Goal: Task Accomplishment & Management: Manage account settings

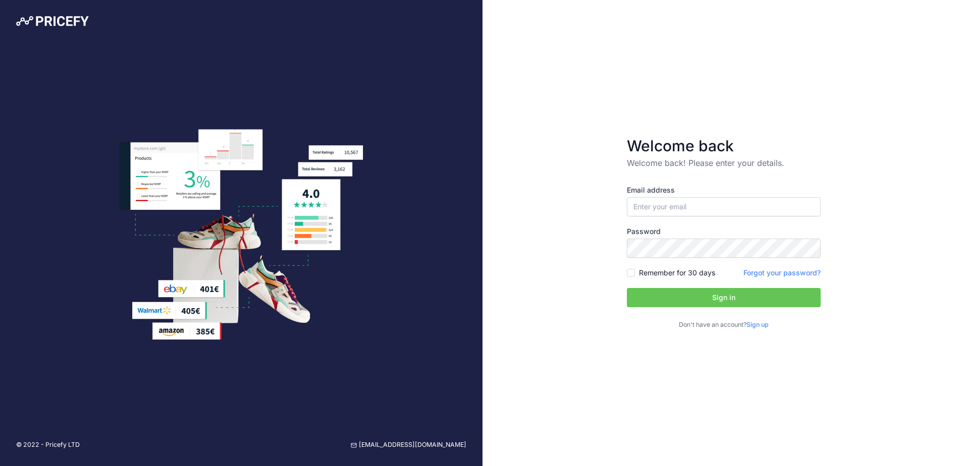
type input "[PERSON_NAME][EMAIL_ADDRESS][PERSON_NAME][DOMAIN_NAME]"
click at [680, 297] on button "Sign in" at bounding box center [724, 297] width 194 height 19
click at [636, 274] on div "Remember for 30 days" at bounding box center [671, 273] width 88 height 10
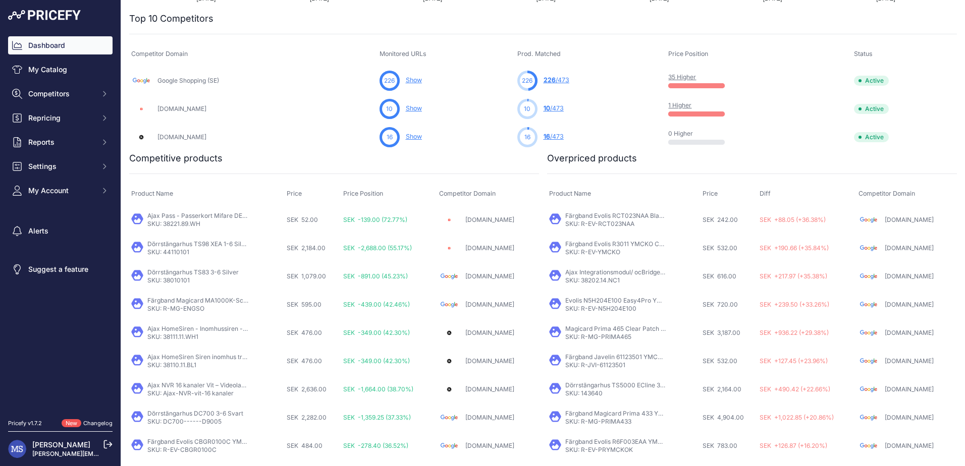
scroll to position [345, 0]
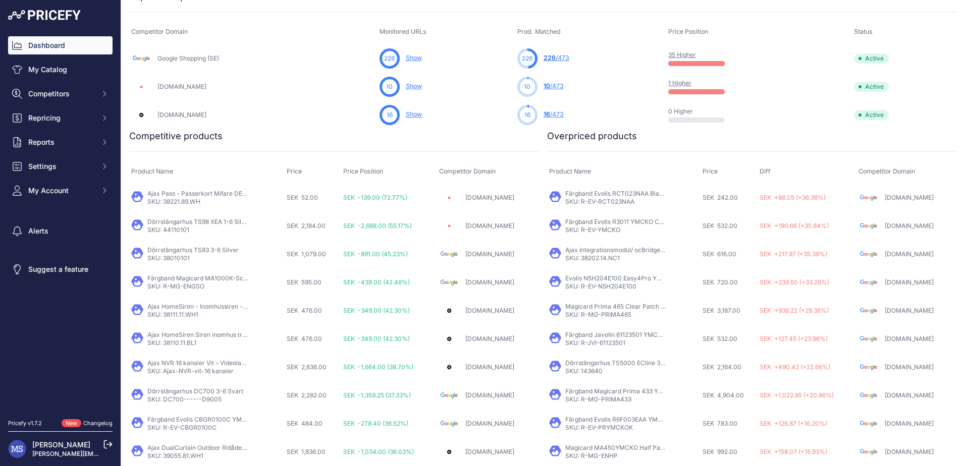
click at [198, 194] on link "Ajax Pass - Passerkort Mifare DESFire vit" at bounding box center [206, 194] width 119 height 8
click at [221, 192] on link "Ajax Pass - Passerkort Mifare DESFire vit" at bounding box center [206, 194] width 119 height 8
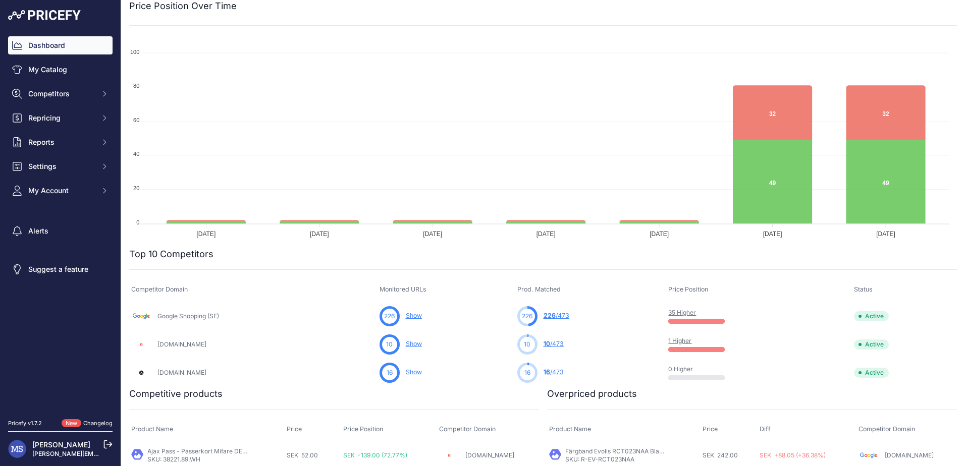
scroll to position [0, 0]
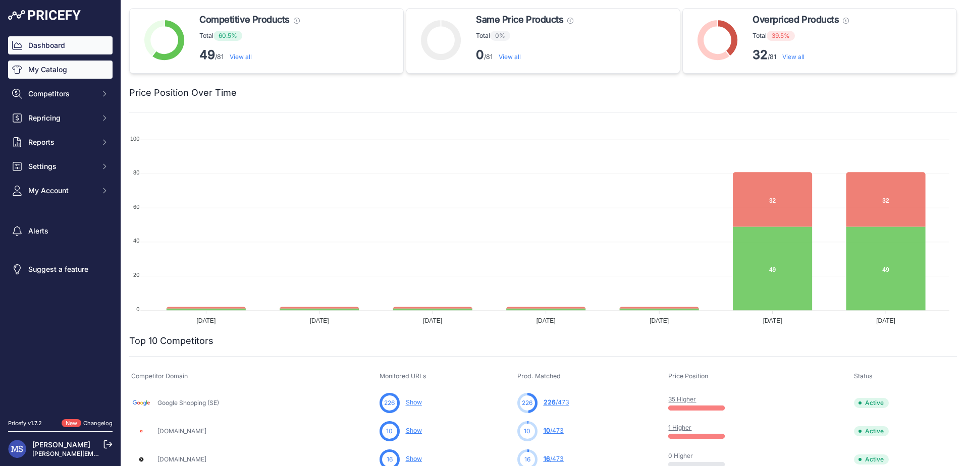
click at [57, 67] on link "My Catalog" at bounding box center [60, 70] width 104 height 18
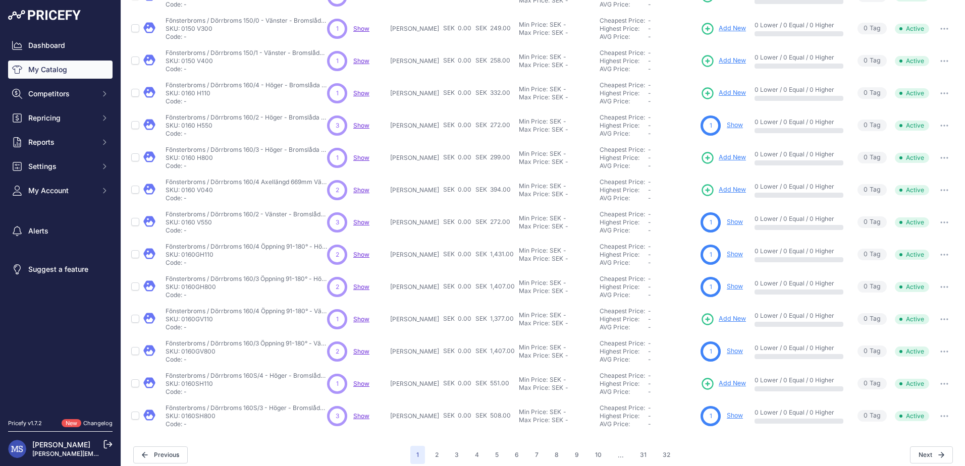
scroll to position [140, 0]
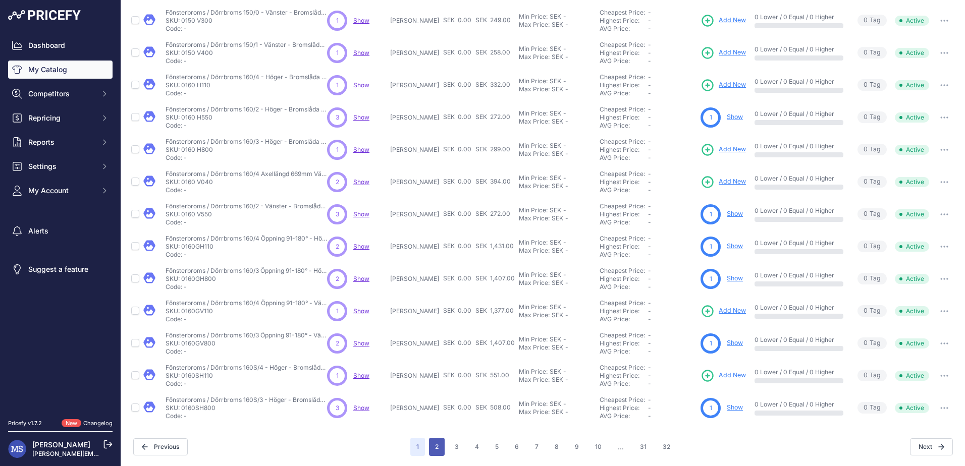
click at [438, 446] on button "2" at bounding box center [437, 447] width 16 height 18
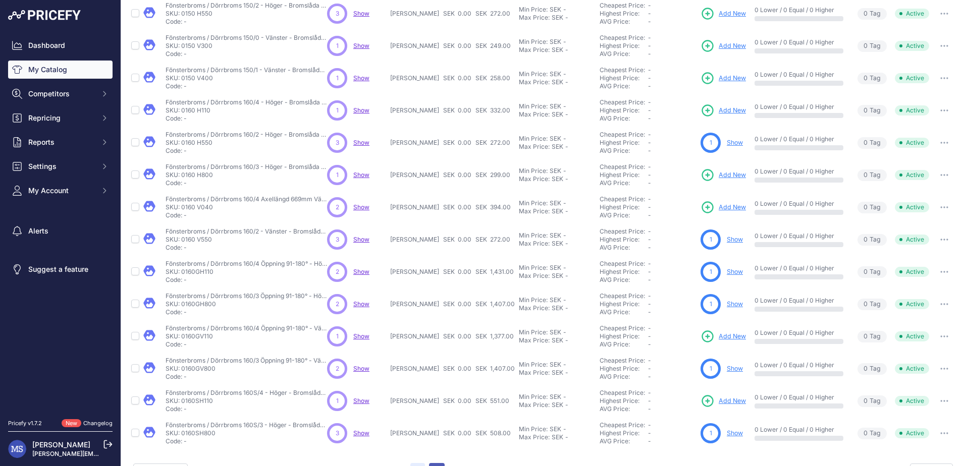
scroll to position [165, 0]
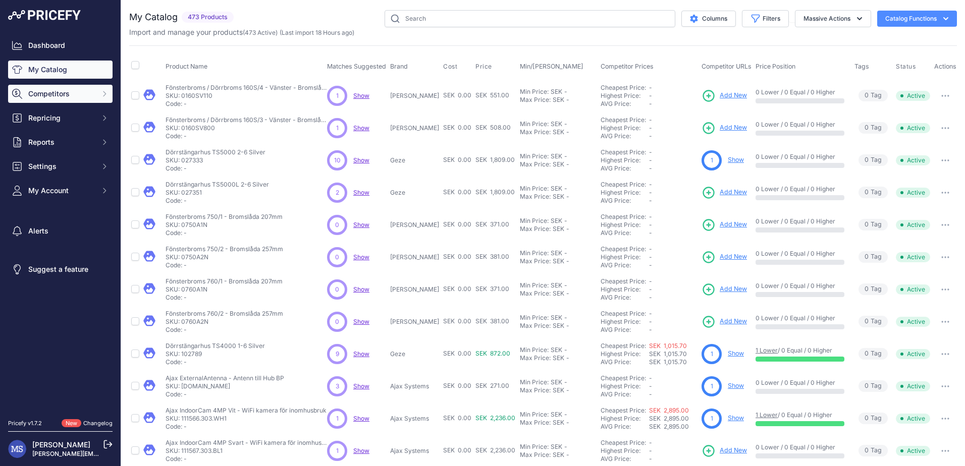
click at [66, 91] on span "Competitors" at bounding box center [61, 94] width 66 height 10
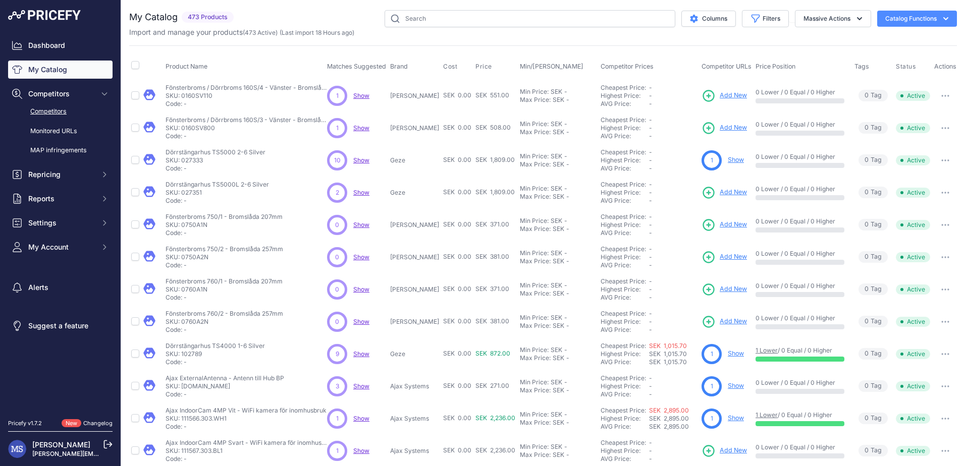
click at [61, 110] on link "Competitors" at bounding box center [60, 112] width 104 height 18
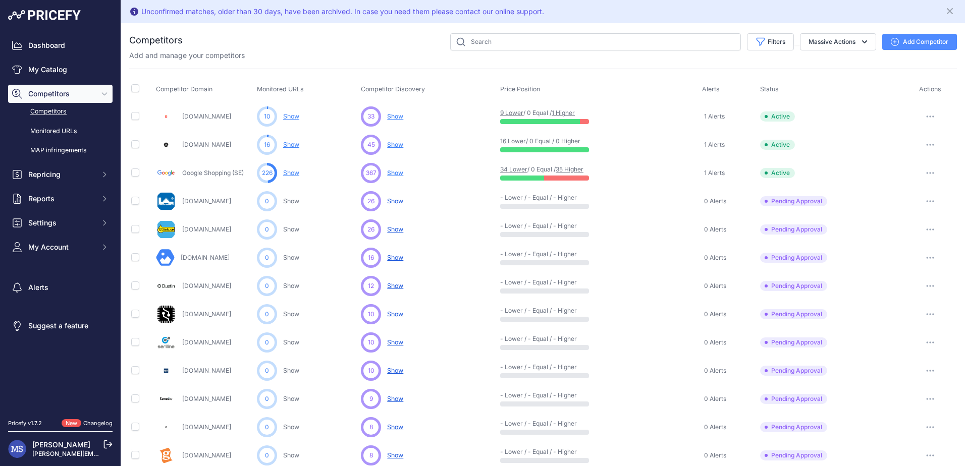
click at [922, 256] on button "button" at bounding box center [930, 258] width 20 height 14
click at [906, 294] on button "Approve Competitor" at bounding box center [913, 295] width 83 height 16
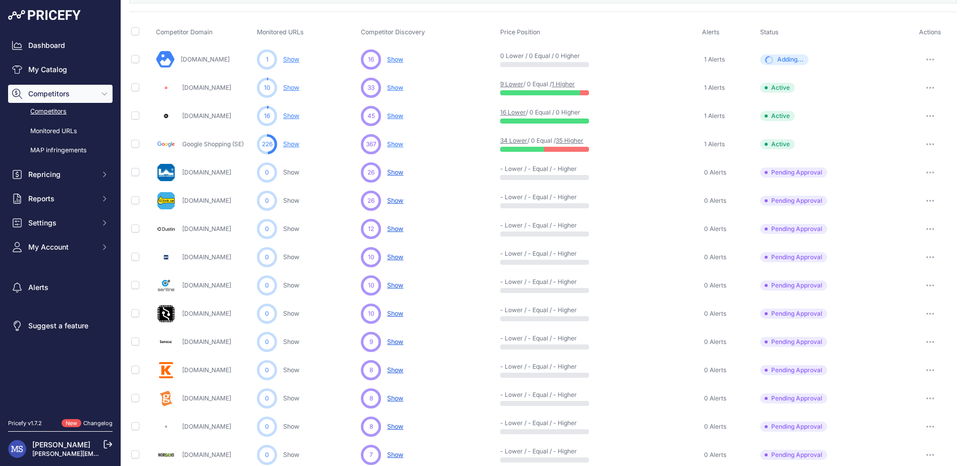
scroll to position [118, 0]
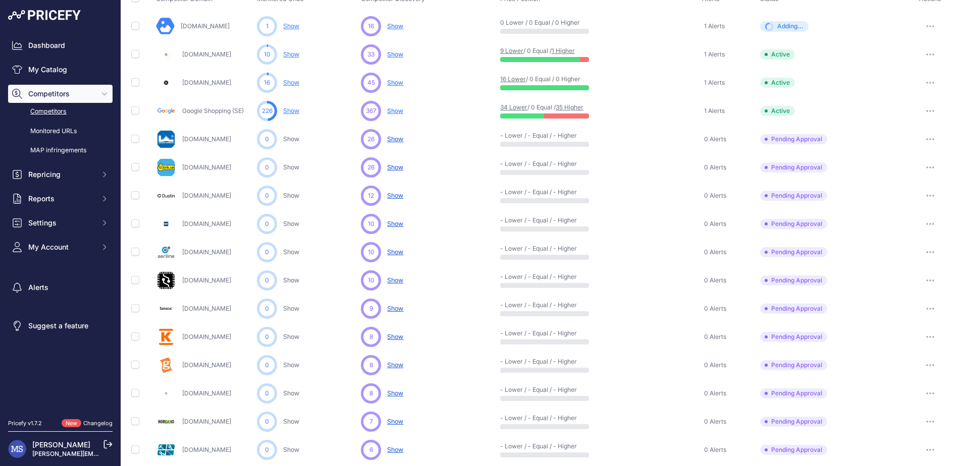
click at [920, 190] on button "button" at bounding box center [930, 196] width 20 height 14
click at [908, 227] on button "Approve Competitor" at bounding box center [913, 233] width 83 height 16
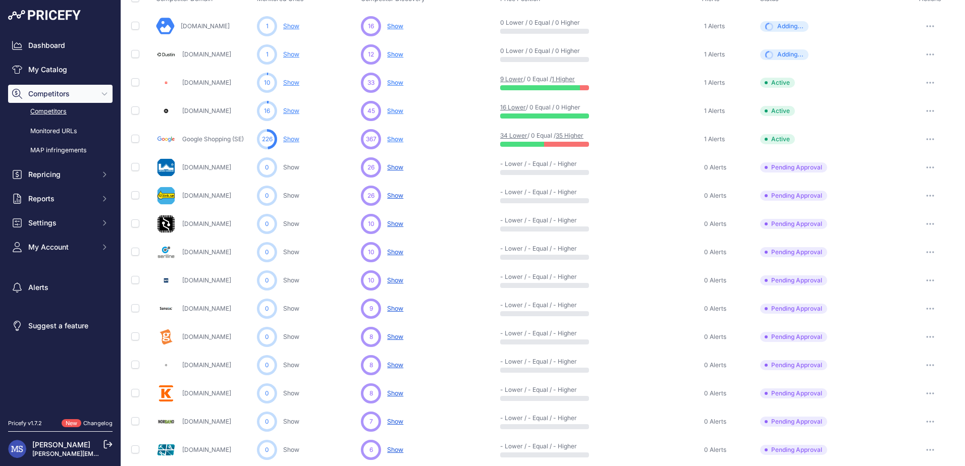
click at [922, 250] on button "button" at bounding box center [930, 252] width 20 height 14
click at [912, 289] on button "Approve Competitor" at bounding box center [913, 289] width 83 height 16
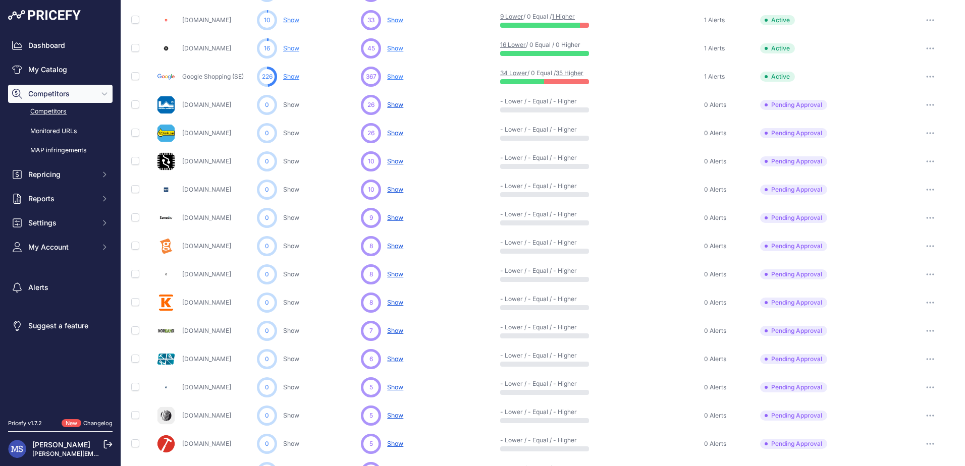
scroll to position [236, 0]
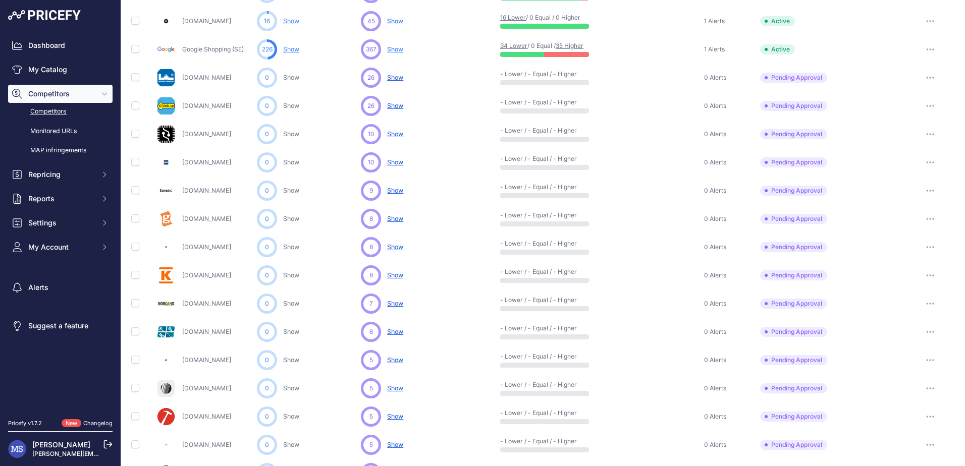
click at [924, 245] on button "button" at bounding box center [930, 247] width 20 height 14
click at [894, 282] on button "Approve Competitor" at bounding box center [913, 284] width 83 height 16
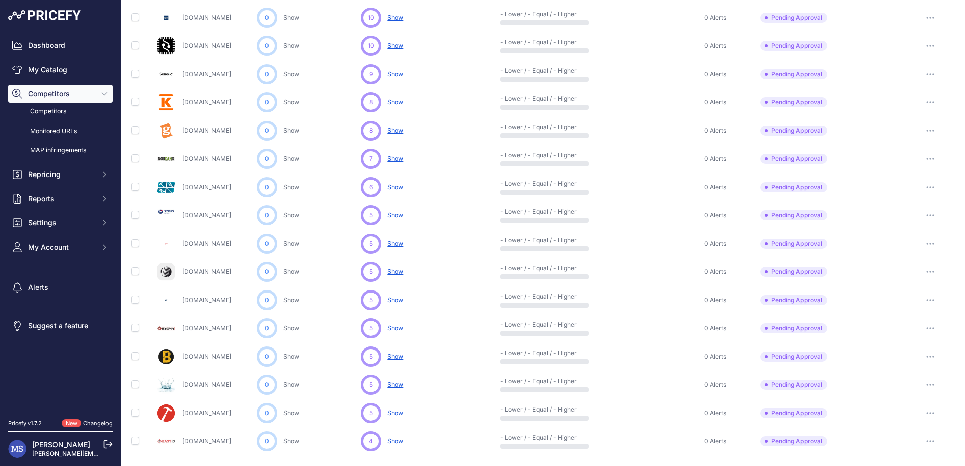
scroll to position [384, 0]
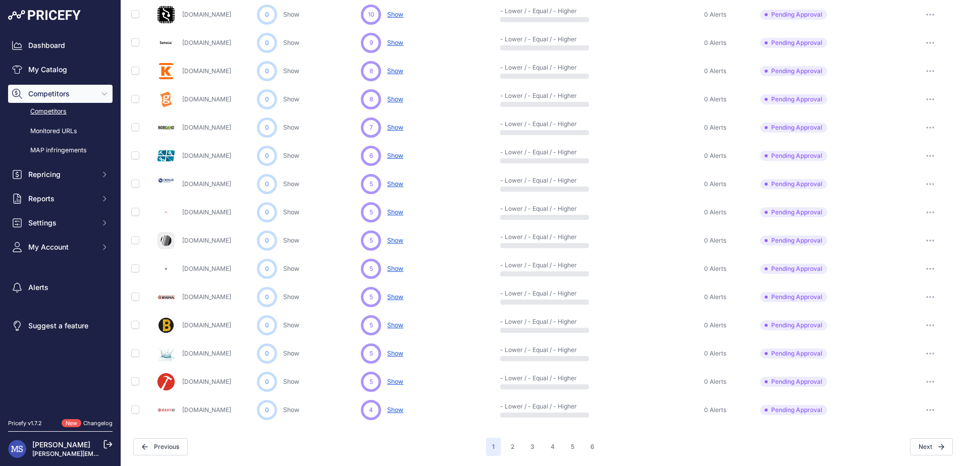
click at [401, 415] on p "Show Discovering..." at bounding box center [395, 411] width 16 height 10
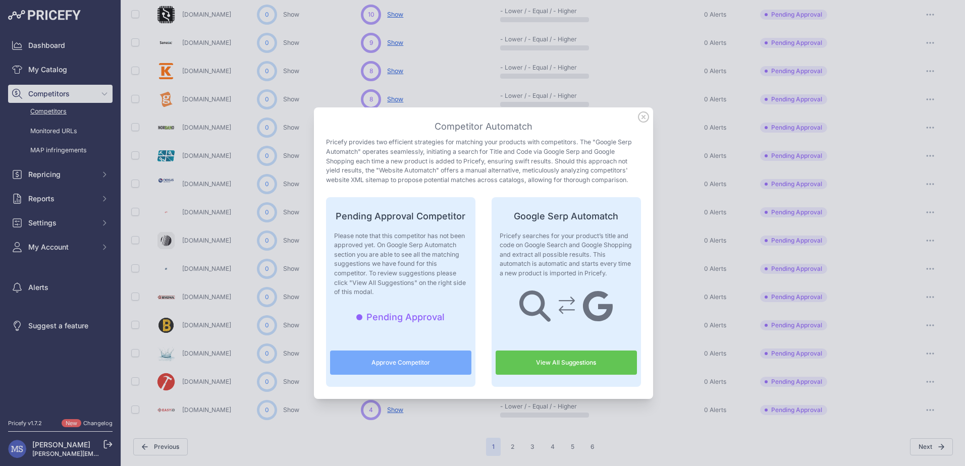
click at [638, 118] on icon at bounding box center [643, 116] width 11 height 11
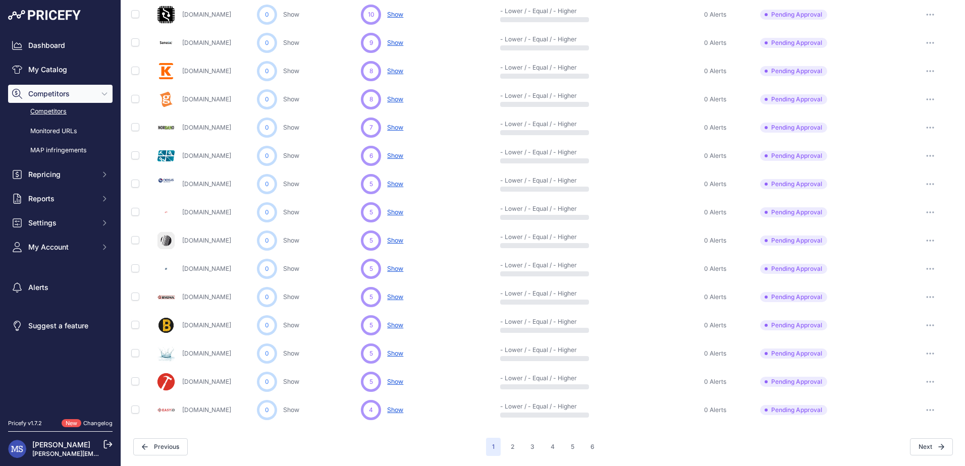
click at [924, 404] on button "button" at bounding box center [930, 410] width 20 height 14
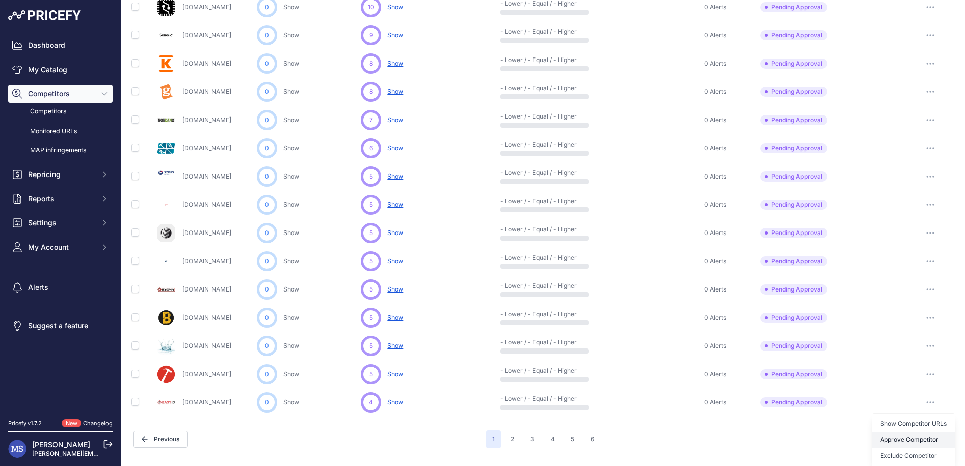
click at [904, 441] on button "Approve Competitor" at bounding box center [913, 440] width 83 height 16
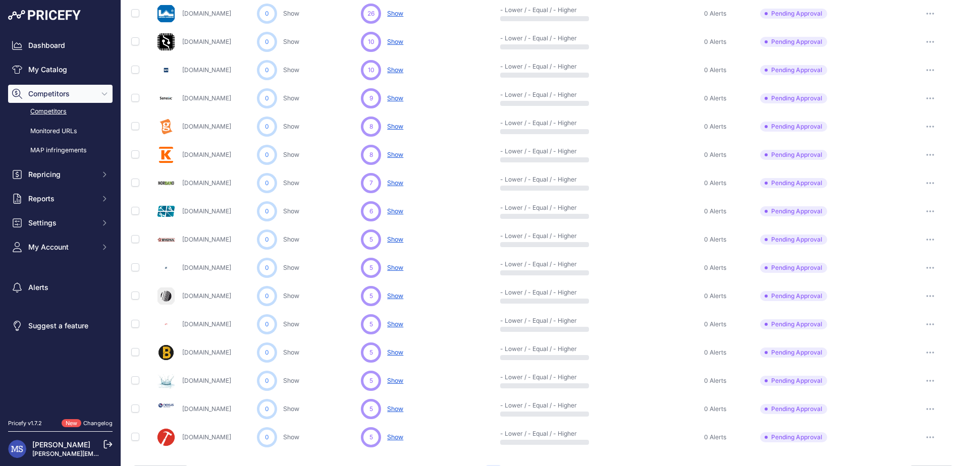
scroll to position [412, 0]
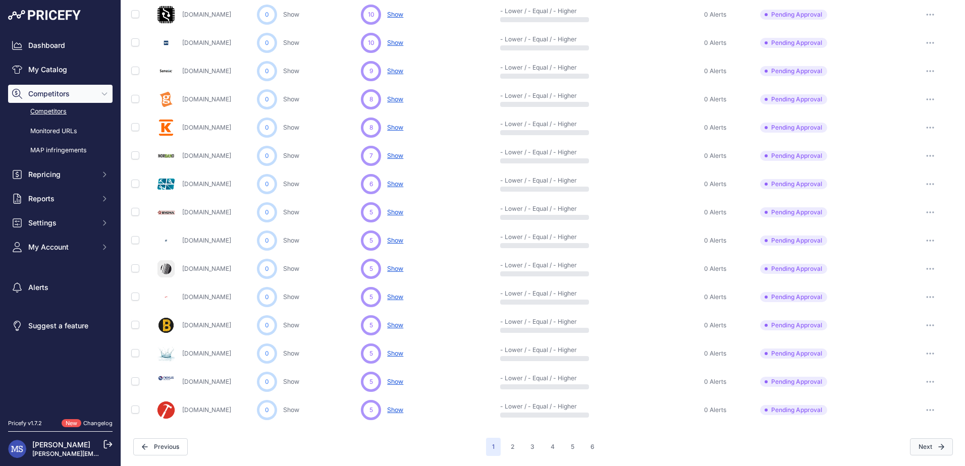
click at [918, 446] on button "Next" at bounding box center [931, 446] width 43 height 17
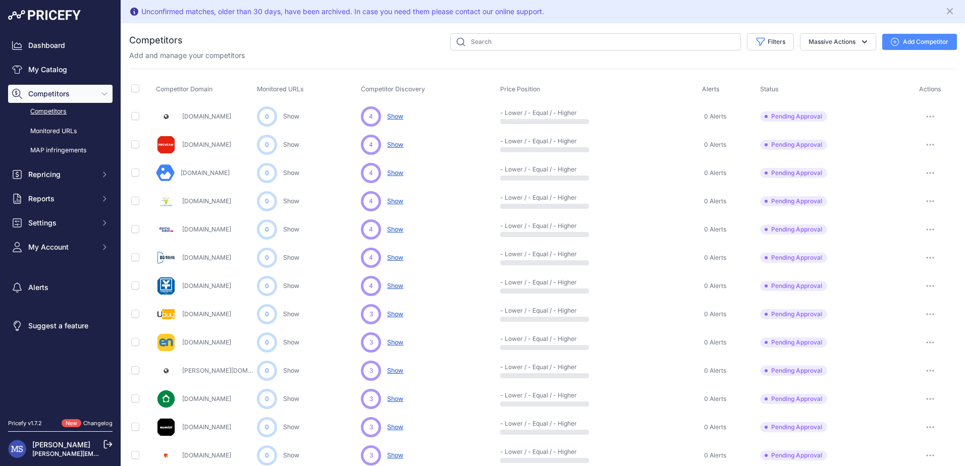
click at [926, 201] on icon "button" at bounding box center [930, 201] width 8 height 2
click at [908, 238] on button "Approve Competitor" at bounding box center [913, 239] width 83 height 16
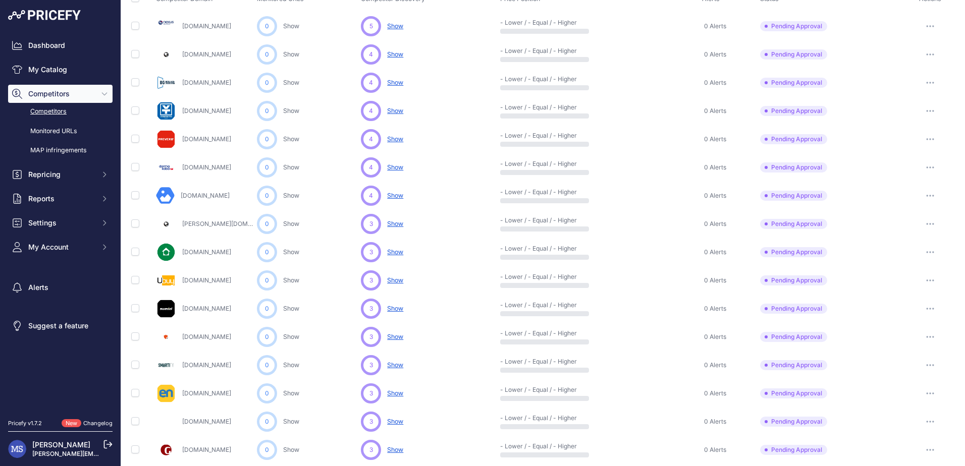
scroll to position [236, 0]
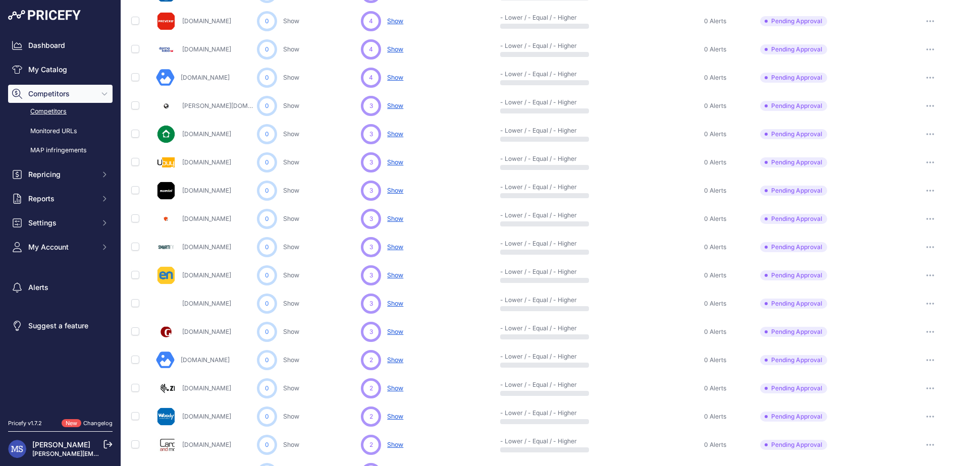
click at [926, 218] on button "button" at bounding box center [930, 219] width 20 height 14
click at [912, 252] on button "Approve Competitor" at bounding box center [913, 256] width 83 height 16
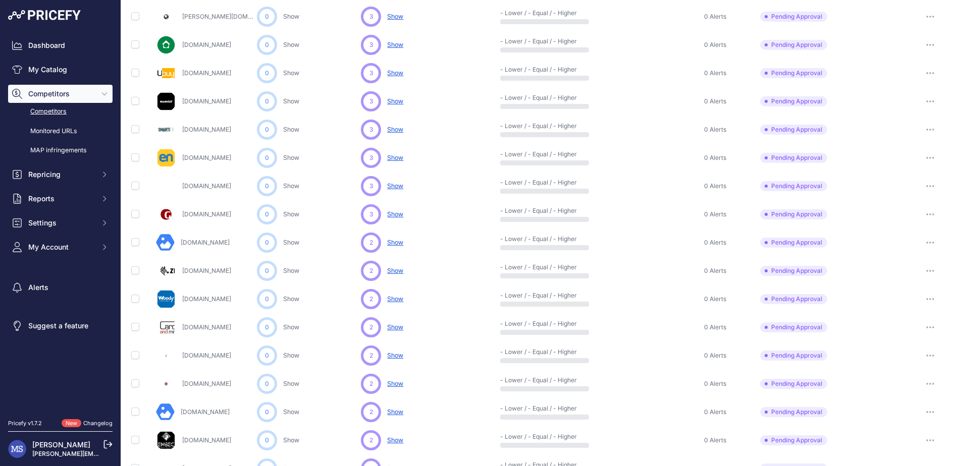
scroll to position [326, 0]
click at [920, 266] on button "button" at bounding box center [930, 271] width 20 height 14
click at [912, 291] on link "Show Competitor URLs" at bounding box center [913, 292] width 83 height 16
click at [926, 270] on icon "button" at bounding box center [930, 271] width 8 height 2
click at [910, 303] on button "Approve Competitor" at bounding box center [913, 308] width 83 height 16
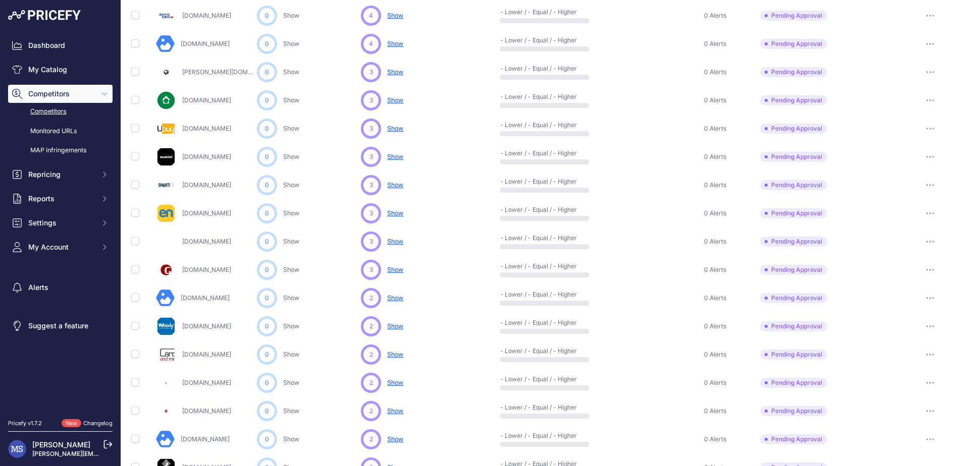
scroll to position [353, 0]
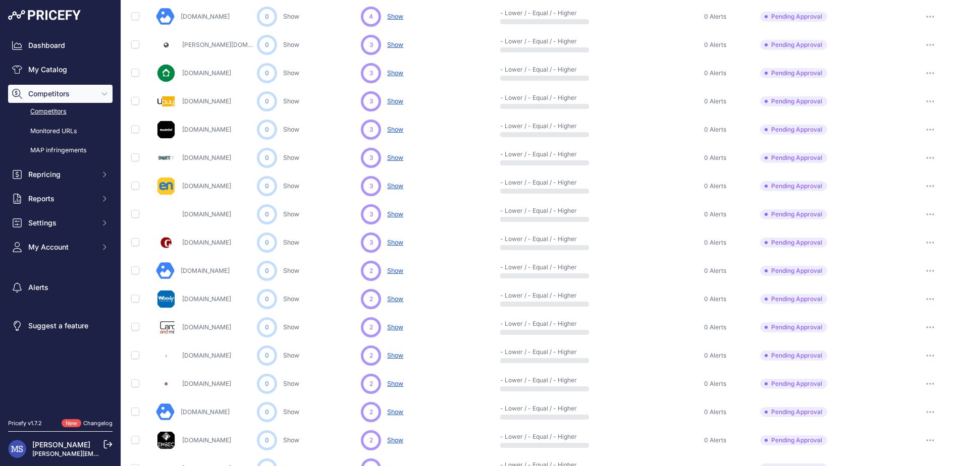
click at [932, 328] on icon "button" at bounding box center [932, 327] width 1 height 1
click at [893, 363] on button "Approve Competitor" at bounding box center [913, 365] width 83 height 16
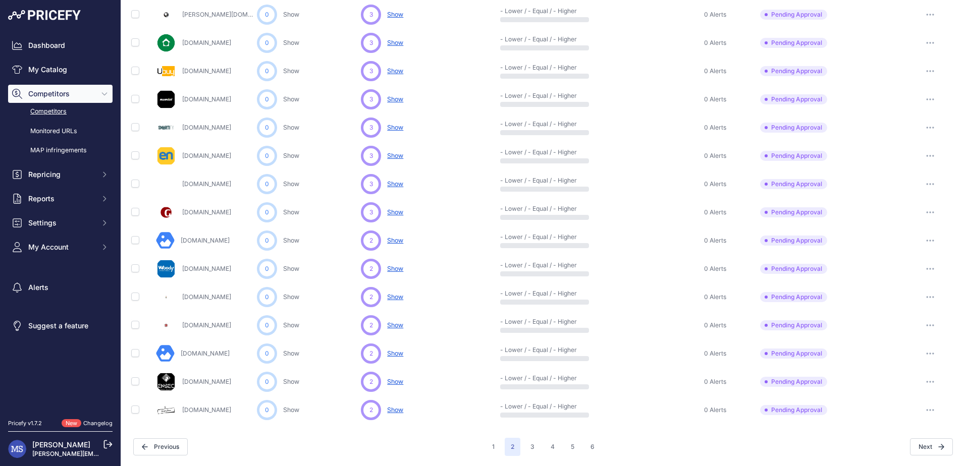
scroll to position [384, 0]
click at [202, 379] on link "[DOMAIN_NAME]" at bounding box center [206, 382] width 49 height 8
click at [922, 384] on button "button" at bounding box center [930, 382] width 20 height 14
click at [915, 414] on button "Approve Competitor" at bounding box center [913, 419] width 83 height 16
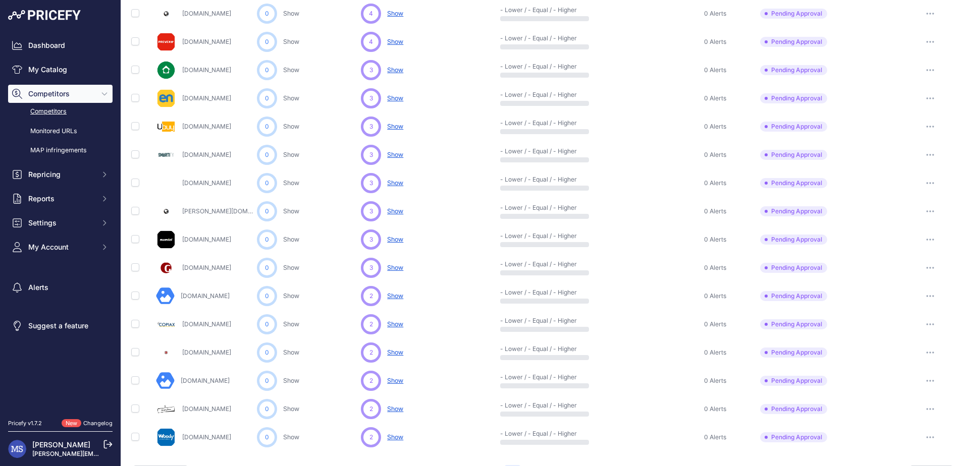
scroll to position [412, 0]
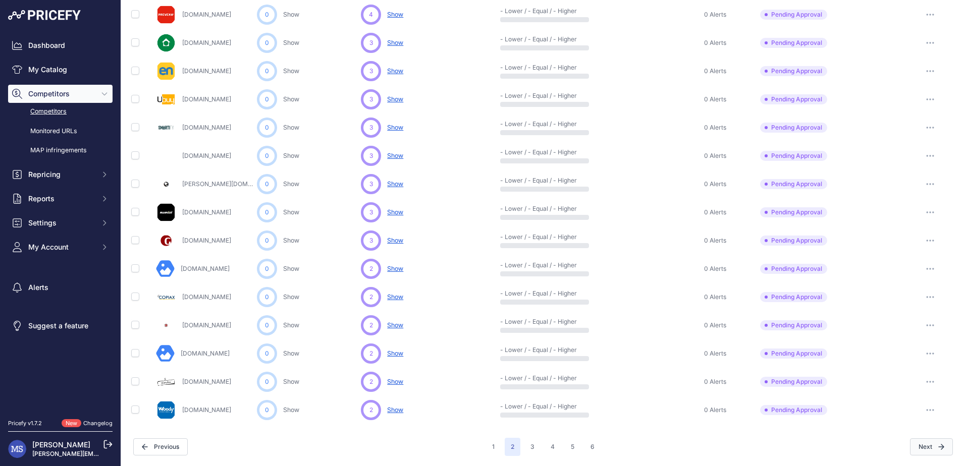
click at [924, 446] on button "Next" at bounding box center [931, 446] width 43 height 17
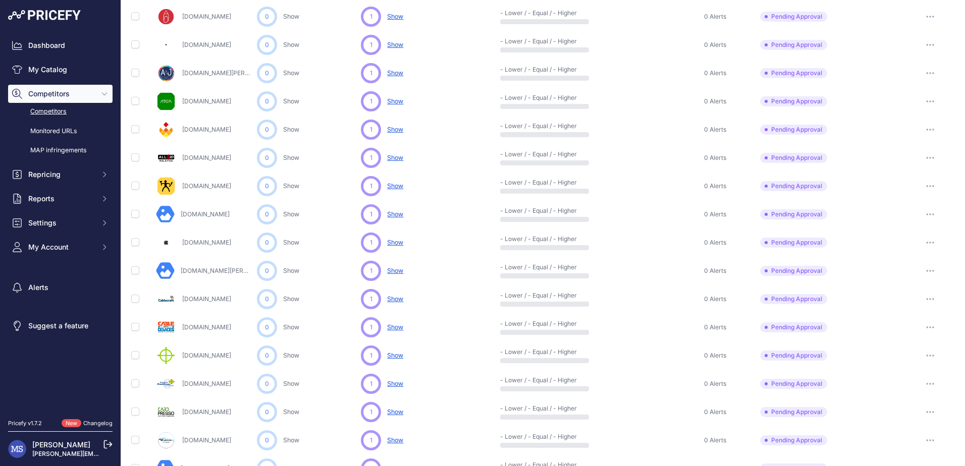
scroll to position [236, 0]
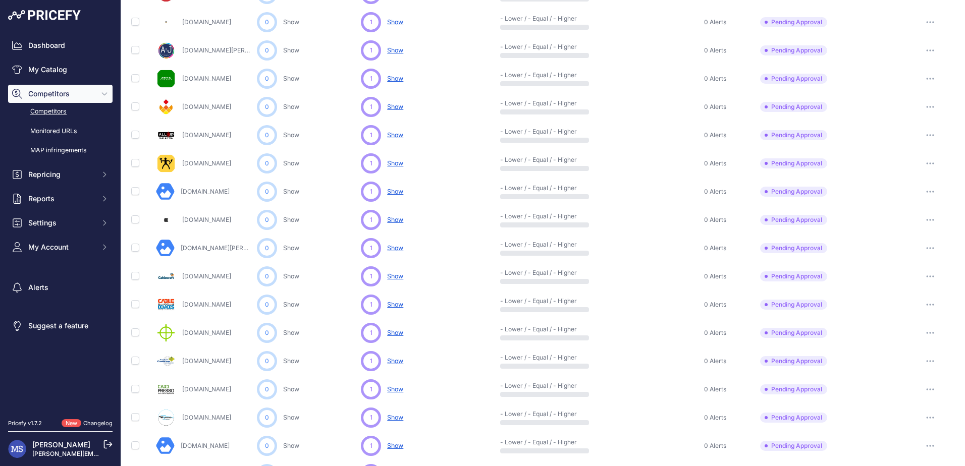
click at [927, 76] on button "button" at bounding box center [930, 79] width 20 height 14
click at [905, 116] on button "Approve Competitor" at bounding box center [913, 116] width 83 height 16
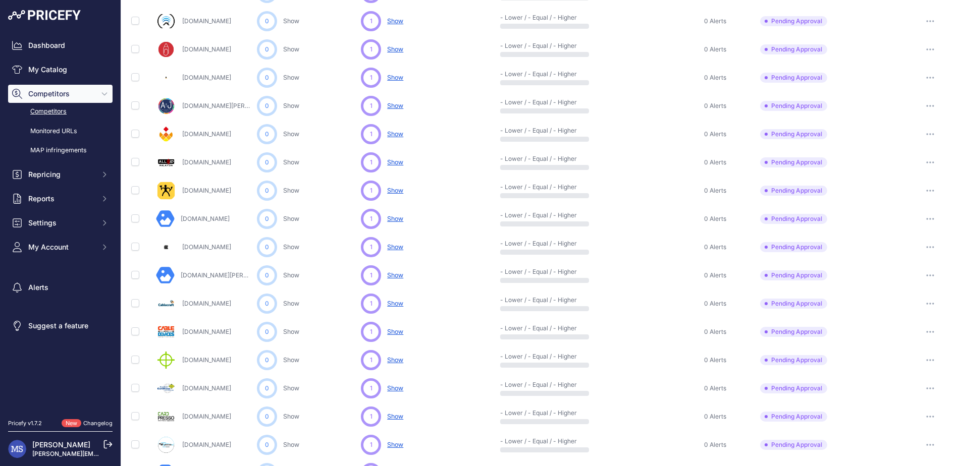
click at [198, 135] on link "Ateco.se" at bounding box center [206, 134] width 49 height 8
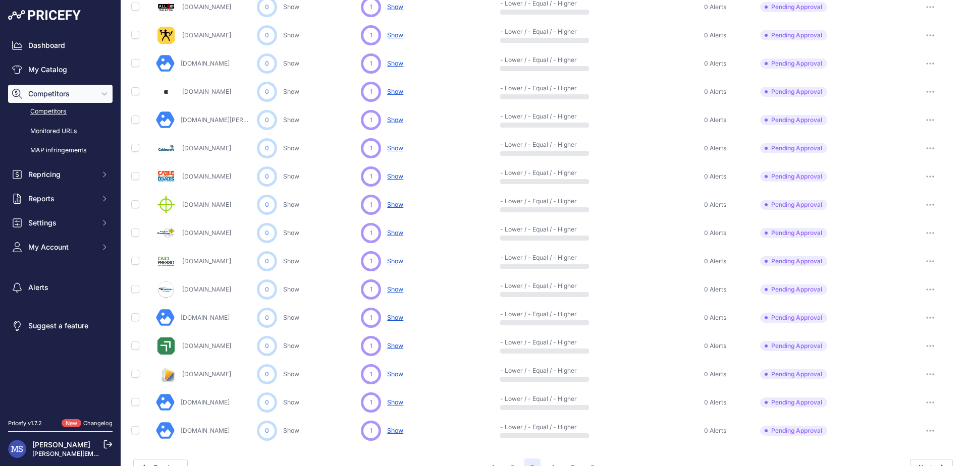
scroll to position [384, 0]
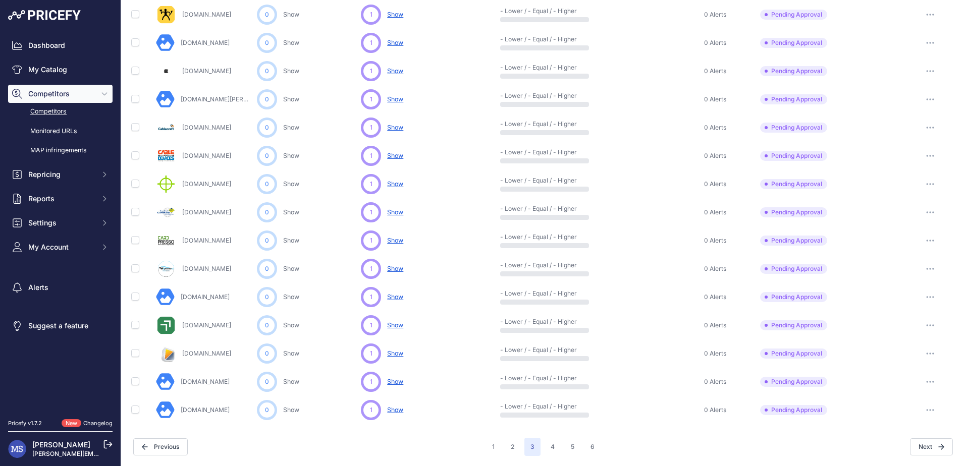
click at [920, 210] on button "button" at bounding box center [930, 212] width 20 height 14
click at [906, 247] on button "Approve Competitor" at bounding box center [913, 250] width 83 height 16
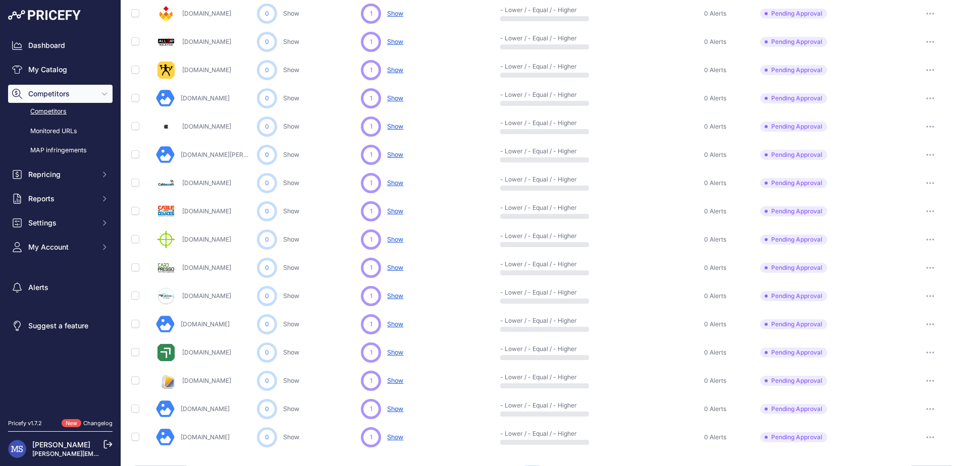
scroll to position [412, 0]
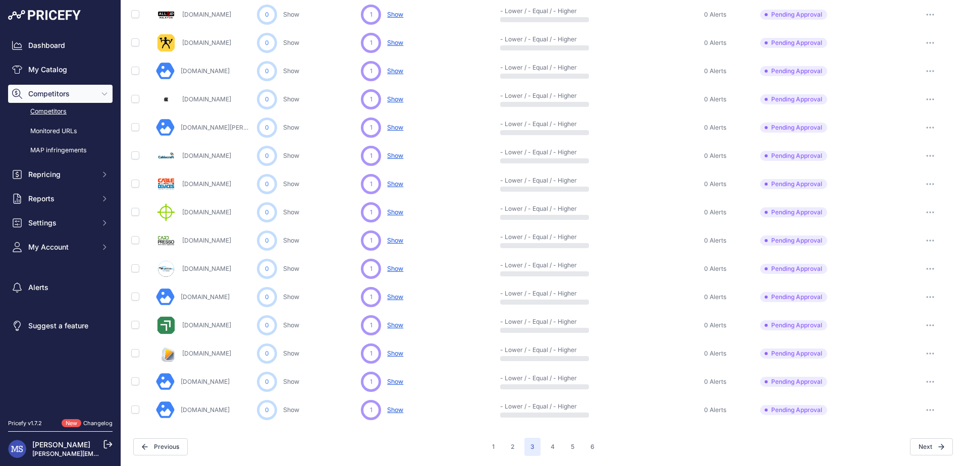
click at [209, 381] on link "[DOMAIN_NAME]" at bounding box center [205, 382] width 49 height 8
click at [920, 378] on button "button" at bounding box center [930, 382] width 20 height 14
click at [913, 417] on button "Approve Competitor" at bounding box center [913, 419] width 83 height 16
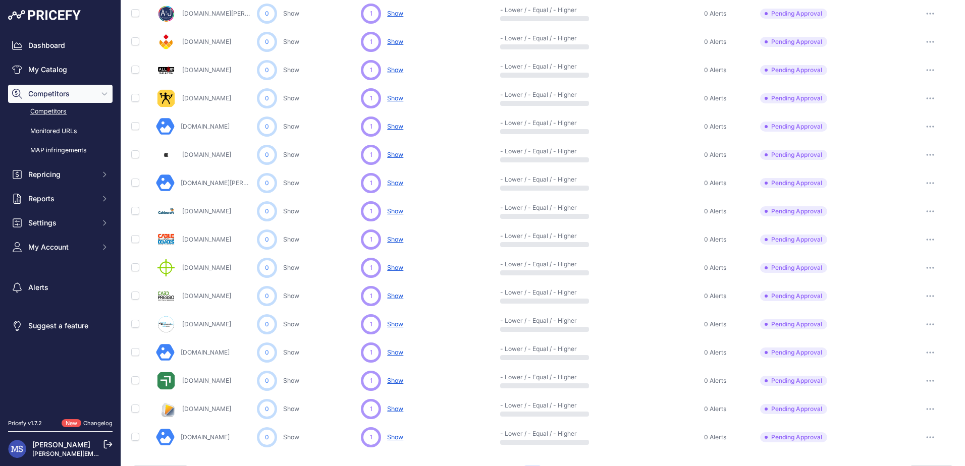
scroll to position [412, 0]
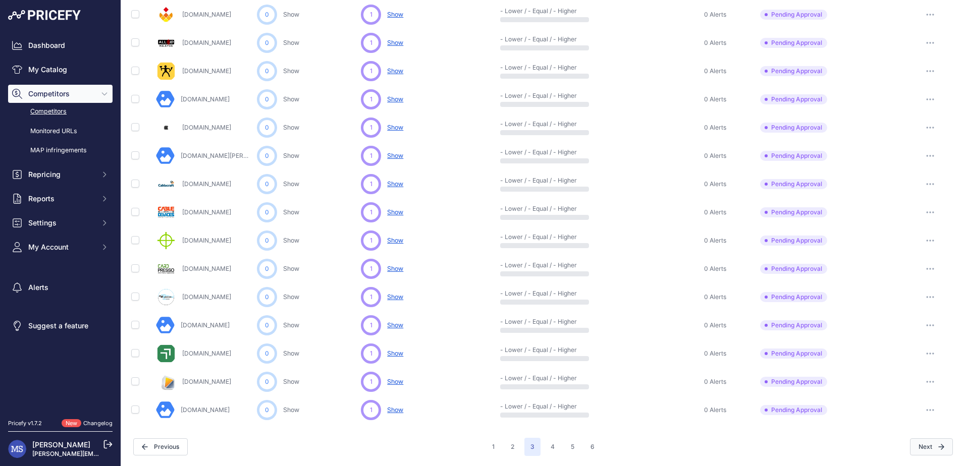
click at [938, 445] on icon "button" at bounding box center [941, 447] width 6 height 6
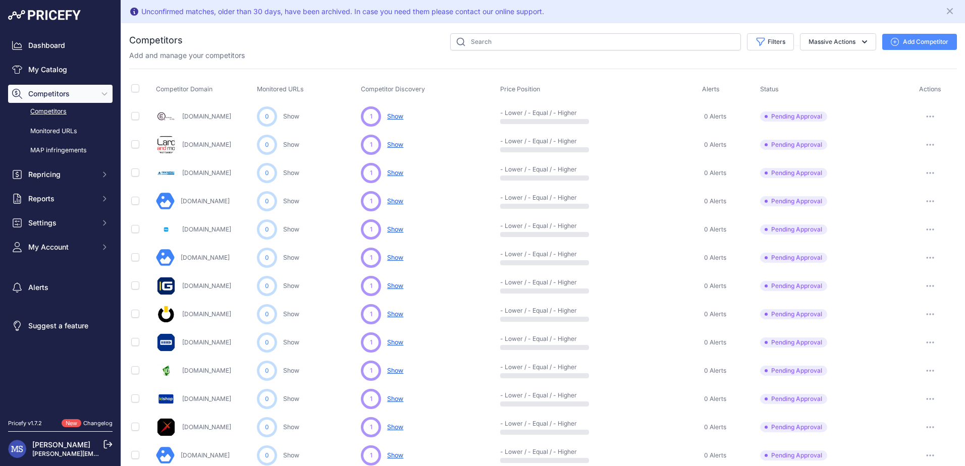
click at [926, 145] on icon "button" at bounding box center [930, 145] width 8 height 2
click at [905, 181] on button "Approve Competitor" at bounding box center [913, 182] width 83 height 16
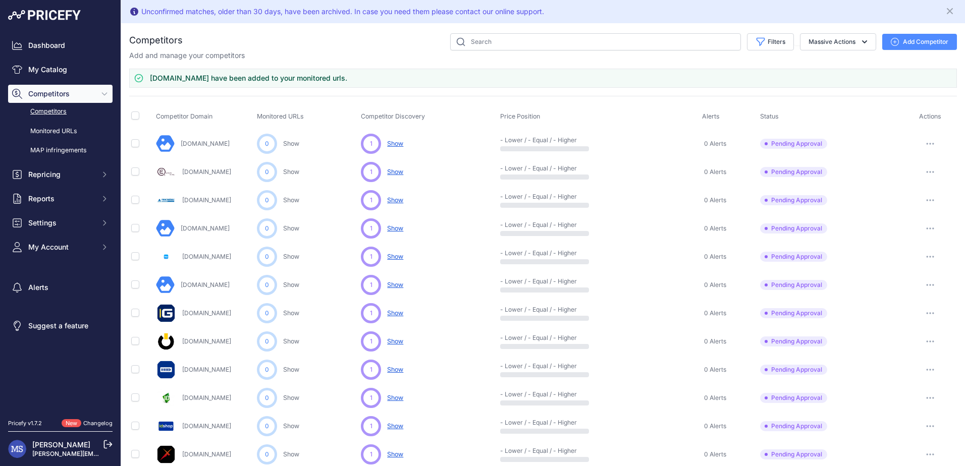
click at [212, 228] on link "Fcomputer.se" at bounding box center [205, 228] width 49 height 8
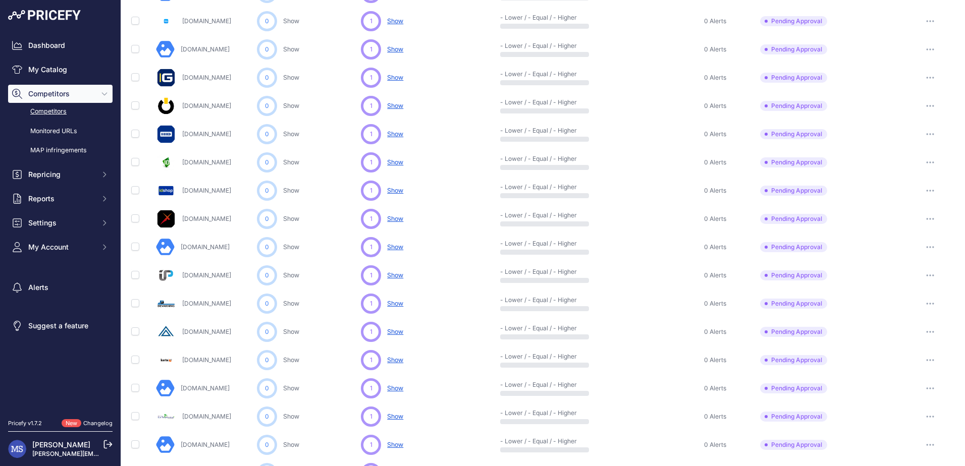
scroll to position [208, 0]
click at [929, 189] on button "button" at bounding box center [930, 191] width 20 height 14
click at [915, 208] on link "Show Competitor URLs" at bounding box center [913, 212] width 83 height 16
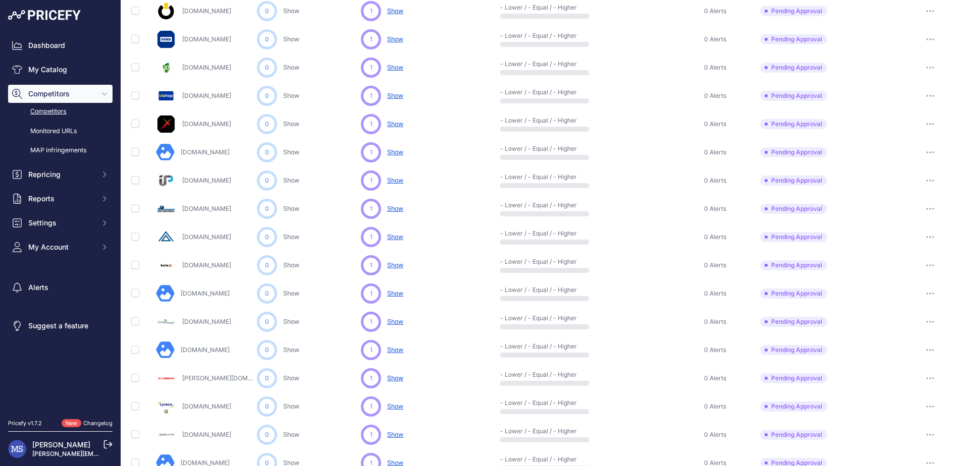
scroll to position [326, 0]
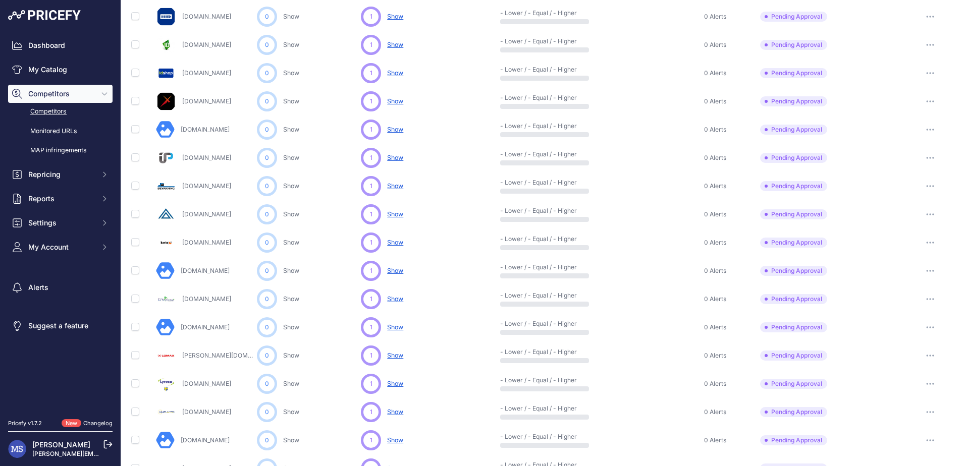
click at [209, 128] on link "Insertnord.com" at bounding box center [205, 130] width 49 height 8
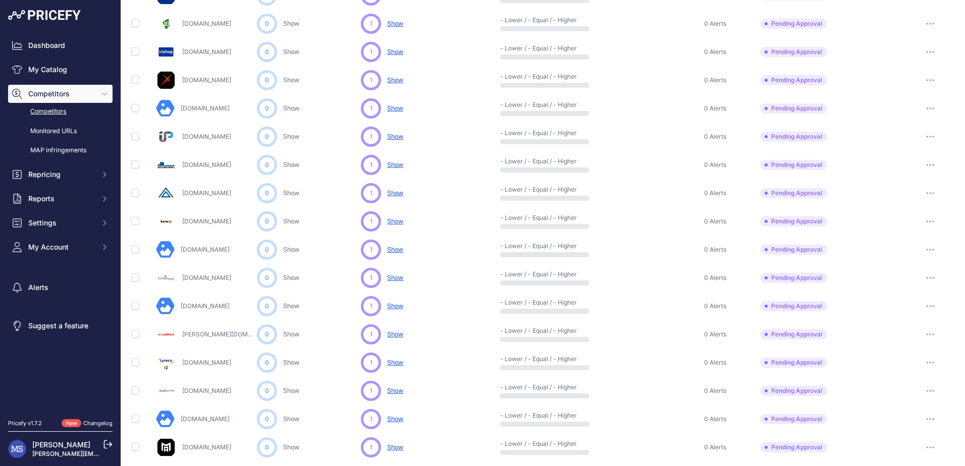
scroll to position [384, 0]
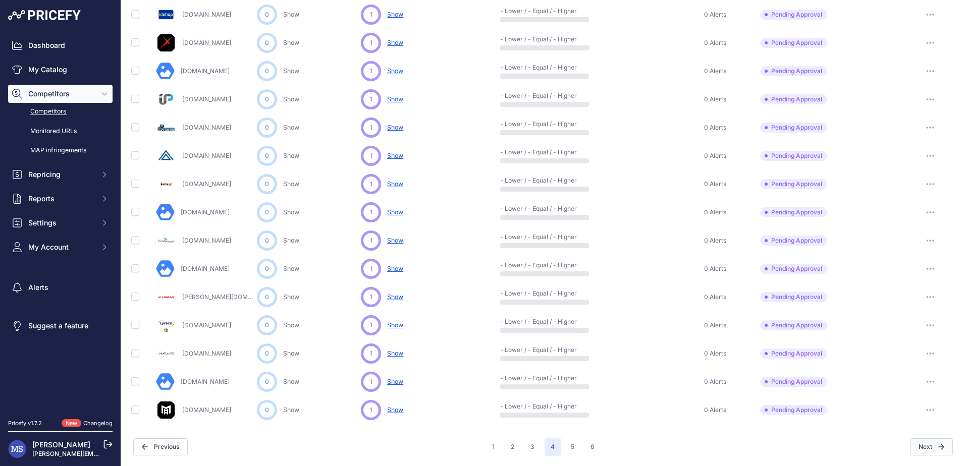
click at [938, 449] on icon "button" at bounding box center [941, 447] width 6 height 6
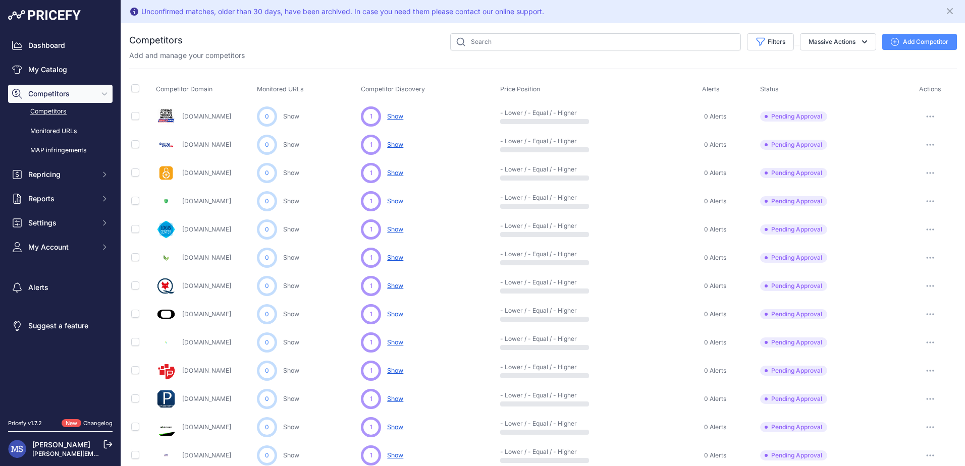
click at [210, 255] on link "Nordensgard.se" at bounding box center [206, 258] width 49 height 8
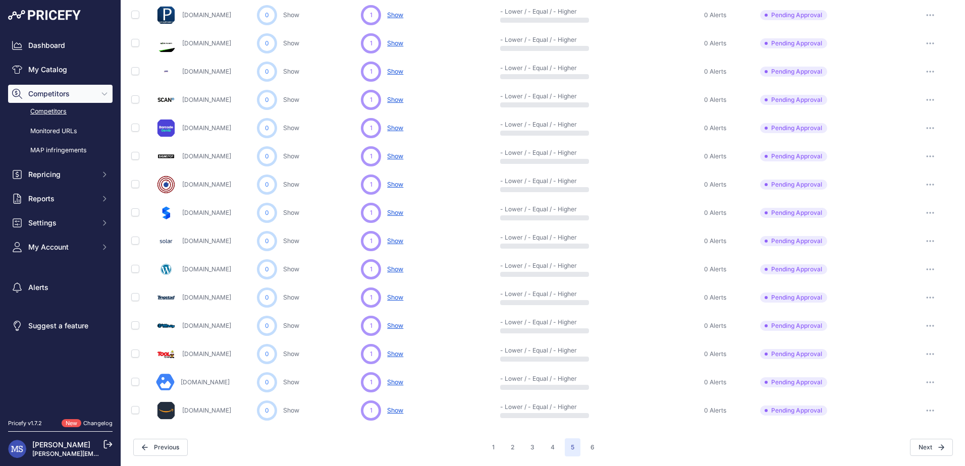
scroll to position [384, 0]
click at [198, 301] on link "Tingstad.com" at bounding box center [206, 297] width 49 height 8
click at [932, 297] on icon "button" at bounding box center [932, 297] width 1 height 1
click at [910, 318] on link "Show Competitor URLs" at bounding box center [913, 318] width 83 height 16
click at [939, 442] on button "Next" at bounding box center [931, 446] width 43 height 17
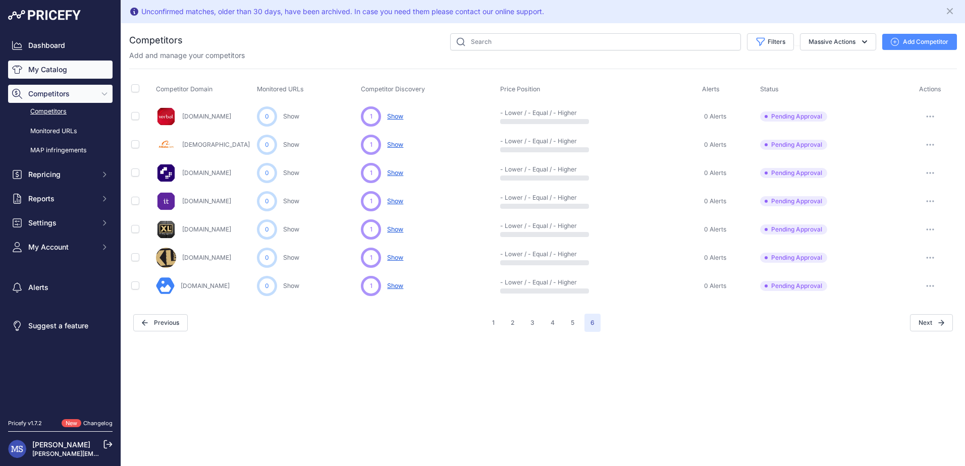
click at [46, 70] on link "My Catalog" at bounding box center [60, 70] width 104 height 18
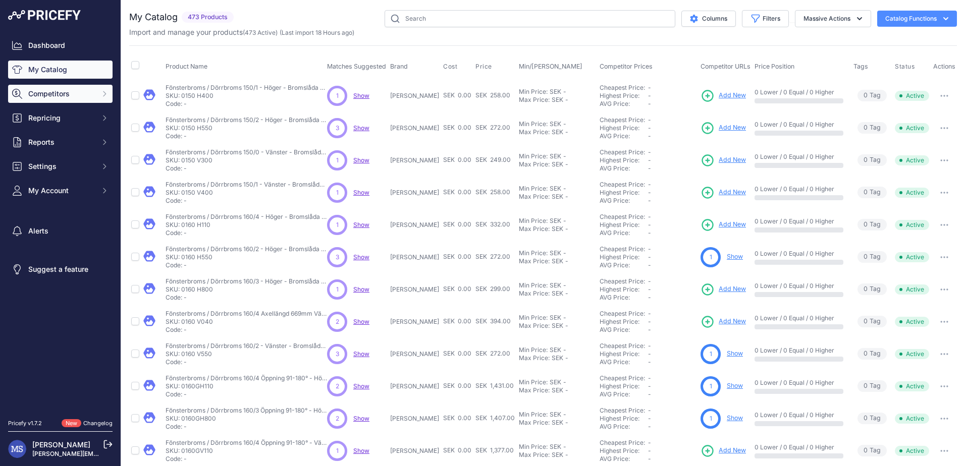
click at [50, 89] on span "Competitors" at bounding box center [61, 94] width 66 height 10
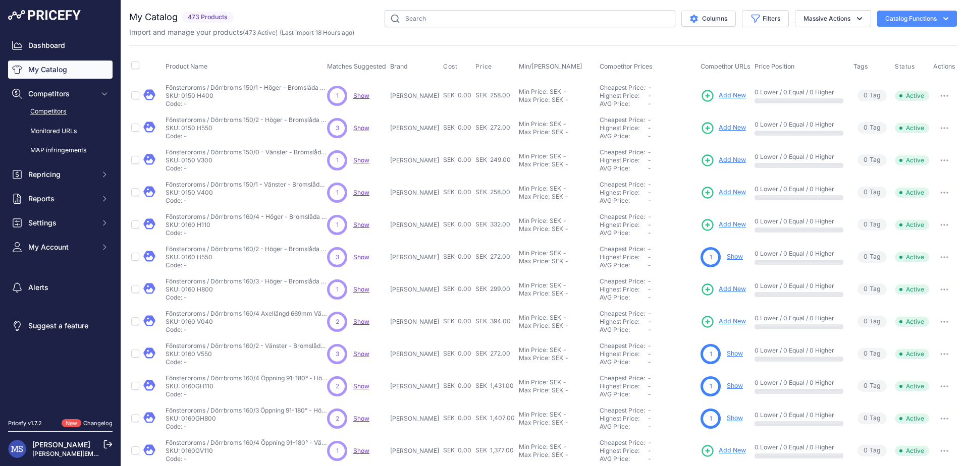
click at [41, 110] on link "Competitors" at bounding box center [60, 112] width 104 height 18
click at [39, 130] on link "Monitored URLs" at bounding box center [60, 132] width 104 height 18
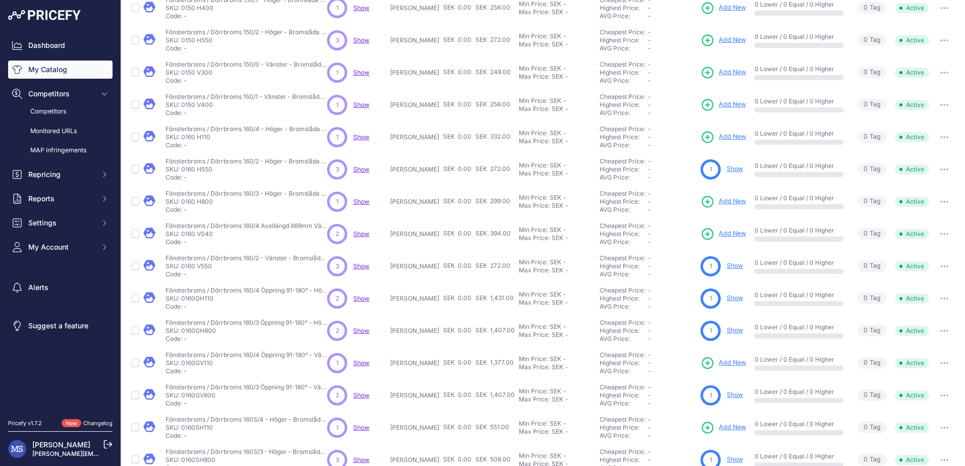
scroll to position [140, 0]
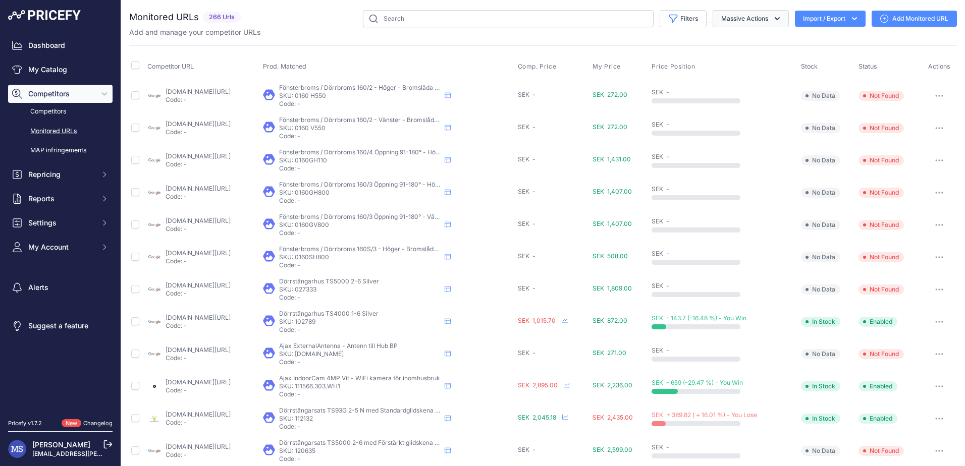
click at [772, 17] on icon "button" at bounding box center [777, 19] width 10 height 10
click at [320, 22] on div "Filters Saved Filters Set None Competitors Cheaper Than Me Competitors Products…" at bounding box center [601, 18] width 712 height 17
click at [46, 110] on link "Competitors" at bounding box center [60, 112] width 104 height 18
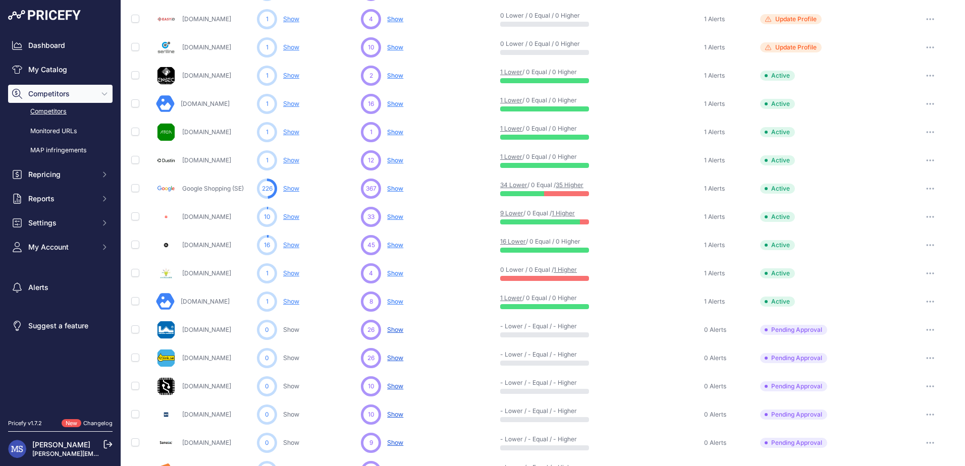
scroll to position [31, 0]
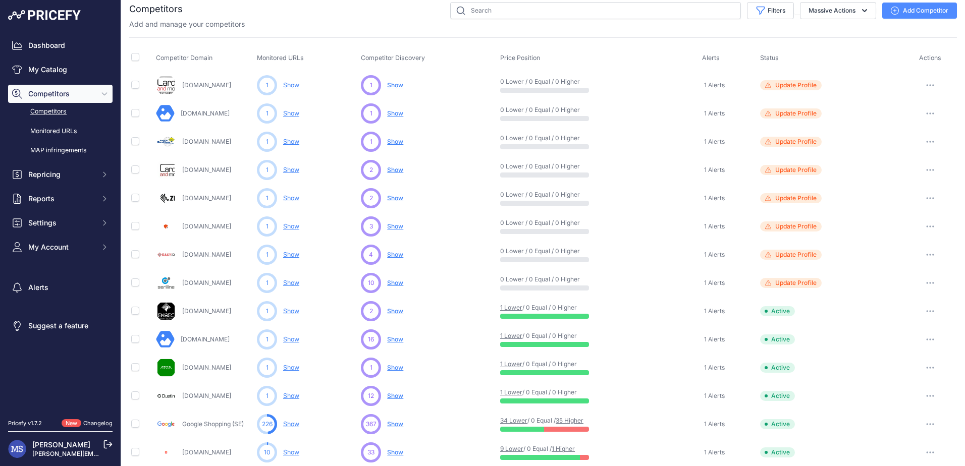
click at [293, 85] on link "Show" at bounding box center [291, 85] width 16 height 8
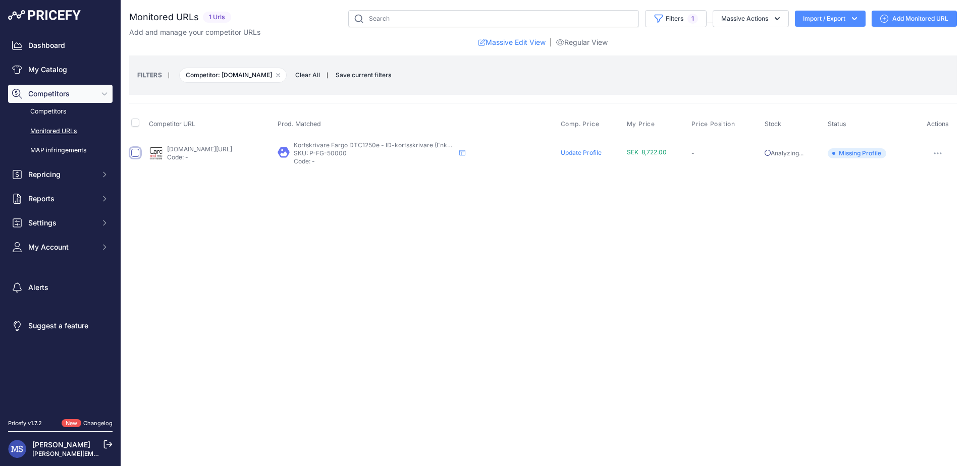
click at [136, 152] on input "checkbox" at bounding box center [135, 153] width 8 height 8
checkbox input "true"
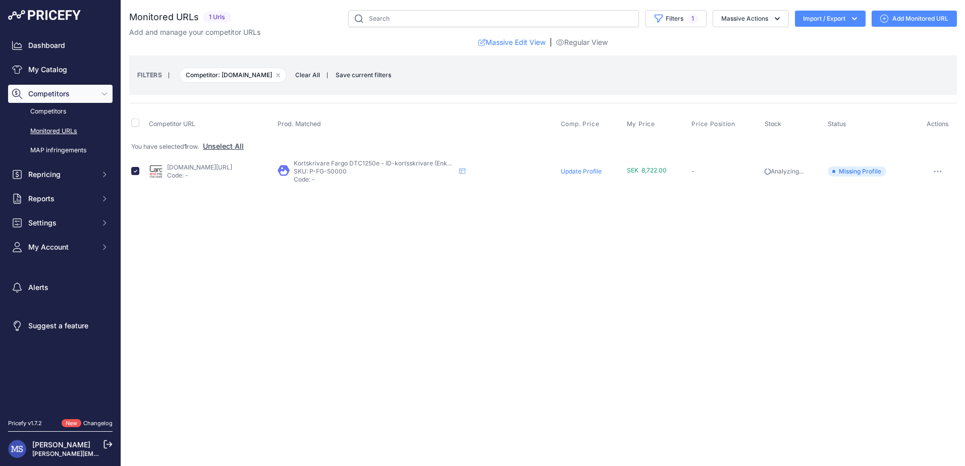
click at [601, 172] on link "Update Profile" at bounding box center [580, 171] width 41 height 8
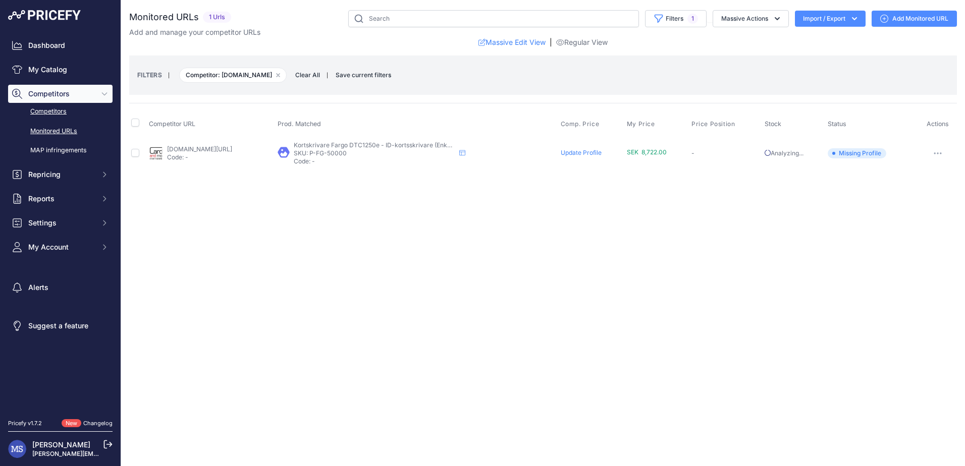
click at [54, 112] on link "Competitors" at bounding box center [60, 112] width 104 height 18
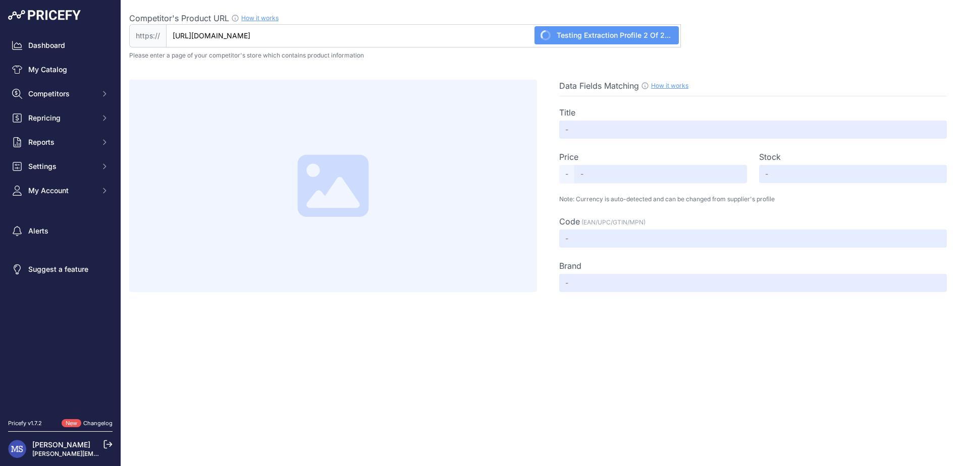
type input "Not Found"
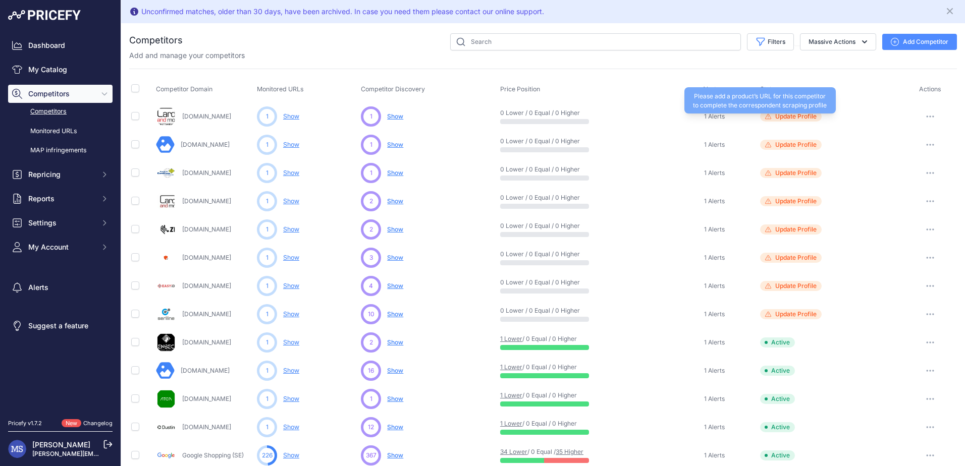
click at [776, 112] on div "Please add a product’s URL for this competitor to complete the correspondent sc…" at bounding box center [759, 100] width 151 height 26
click at [192, 115] on link "[DOMAIN_NAME]" at bounding box center [206, 116] width 49 height 8
click at [930, 115] on button "button" at bounding box center [930, 116] width 20 height 14
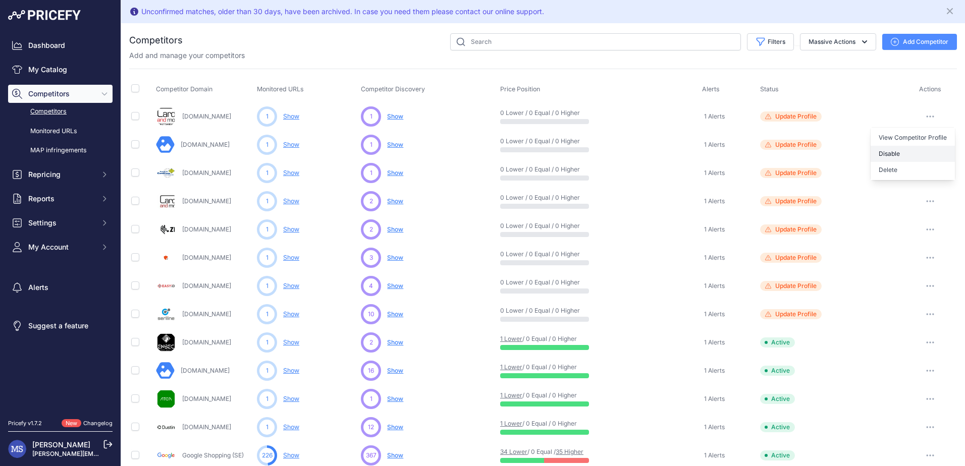
click at [888, 154] on button "Disable" at bounding box center [912, 154] width 84 height 16
click at [230, 145] on link "Ekbergslas.secwise.com" at bounding box center [205, 145] width 49 height 8
click at [921, 142] on button "button" at bounding box center [930, 145] width 20 height 14
click at [288, 144] on link "Show" at bounding box center [291, 145] width 16 height 8
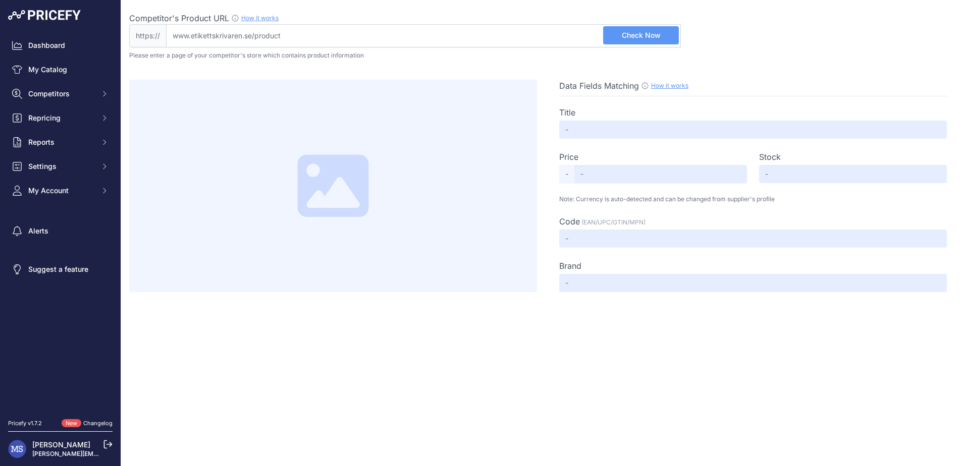
click at [649, 33] on span "Check Now" at bounding box center [641, 35] width 39 height 10
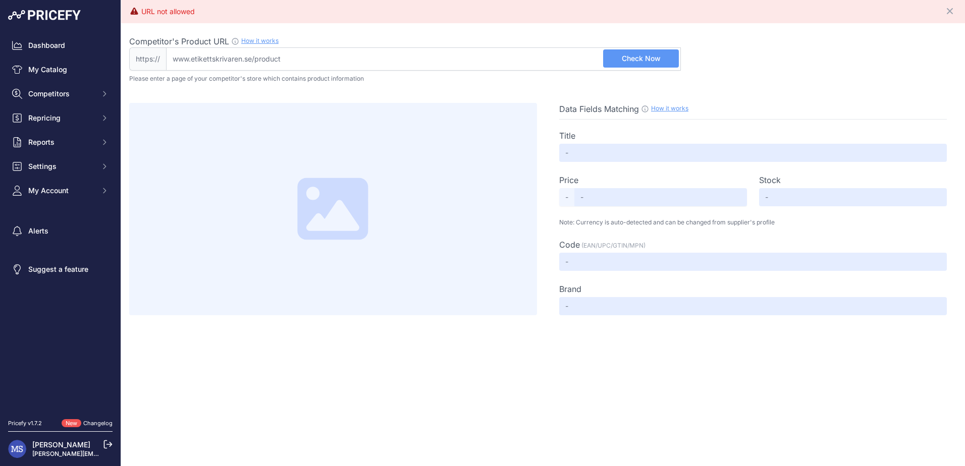
drag, startPoint x: 252, startPoint y: 60, endPoint x: 145, endPoint y: 68, distance: 107.8
click at [145, 68] on div "https:// Valid Not A Product URL" at bounding box center [404, 58] width 551 height 23
drag, startPoint x: 252, startPoint y: 58, endPoint x: 173, endPoint y: 58, distance: 79.2
click at [173, 58] on input "Competitor's Product URL How it works In order to create your competitor's extr…" at bounding box center [423, 58] width 515 height 23
drag, startPoint x: 173, startPoint y: 58, endPoint x: 233, endPoint y: 59, distance: 59.5
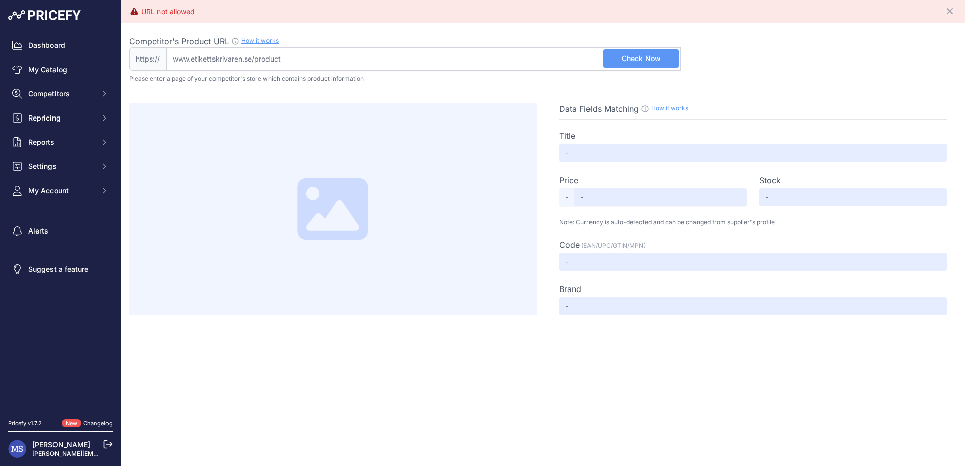
click at [233, 59] on input "Competitor's Product URL How it works In order to create your competitor's extr…" at bounding box center [423, 58] width 515 height 23
click at [312, 52] on input "Competitor's Product URL How it works In order to create your competitor's extr…" at bounding box center [423, 58] width 515 height 23
click at [563, 60] on input "Competitor's Product URL How it works In order to create your competitor's extr…" at bounding box center [423, 58] width 515 height 23
click at [688, 370] on div "URL not allowed Close Competitor's Product URL How it works In order to create …" at bounding box center [542, 233] width 843 height 466
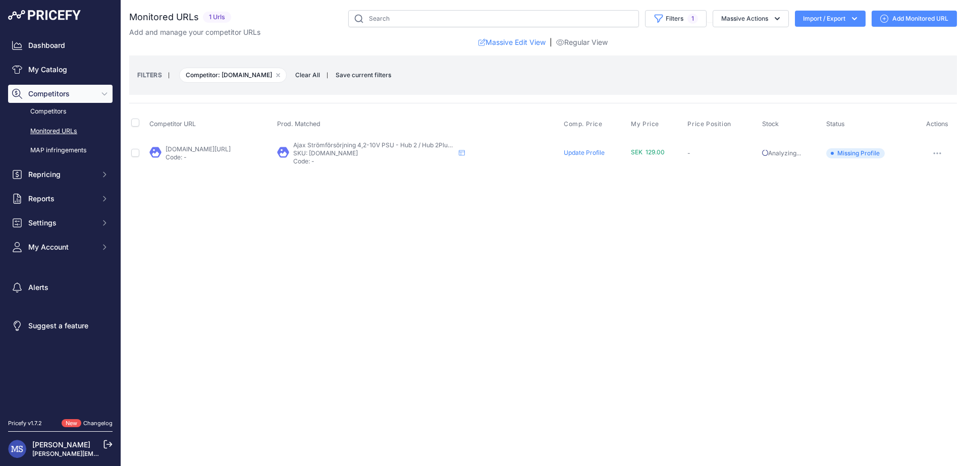
click at [851, 152] on span "Missing Profile" at bounding box center [855, 153] width 59 height 10
click at [58, 112] on link "Competitors" at bounding box center [60, 112] width 104 height 18
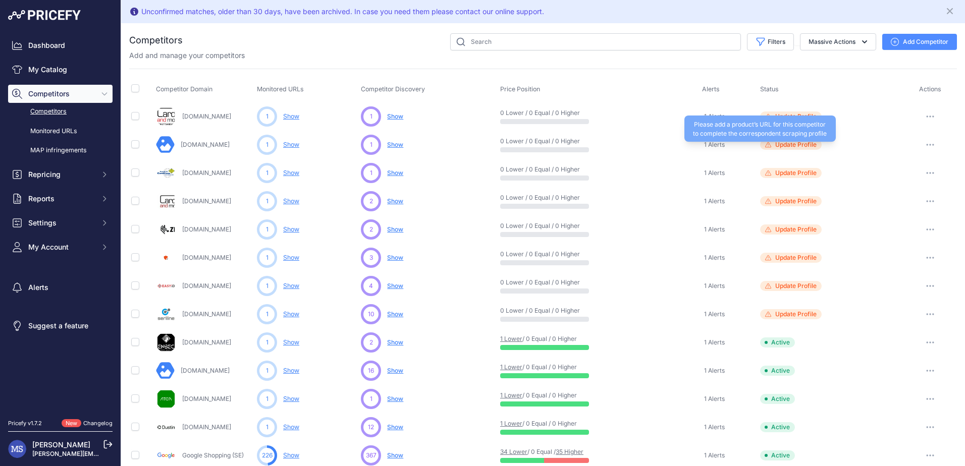
click at [789, 144] on span "Update Profile" at bounding box center [795, 145] width 41 height 8
click at [194, 201] on link "Plastkortskrivare.se" at bounding box center [206, 201] width 49 height 8
click at [203, 201] on link "Plastkortskrivare.se" at bounding box center [206, 201] width 49 height 8
click at [920, 196] on button "button" at bounding box center [930, 201] width 20 height 14
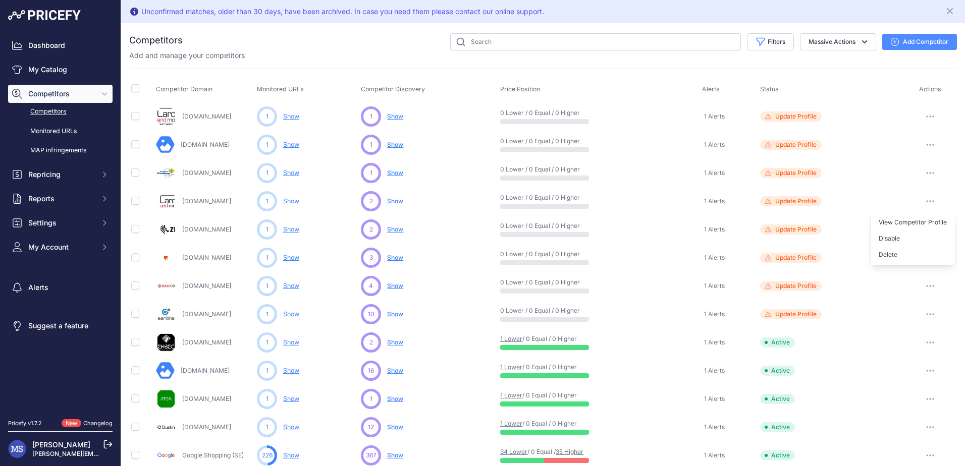
click at [224, 209] on div "Plastkortskrivare.se" at bounding box center [204, 201] width 97 height 20
click at [923, 200] on button "button" at bounding box center [930, 201] width 20 height 14
click at [787, 200] on span "Update Profile" at bounding box center [795, 201] width 41 height 8
click at [297, 230] on link "Show" at bounding box center [291, 230] width 16 height 8
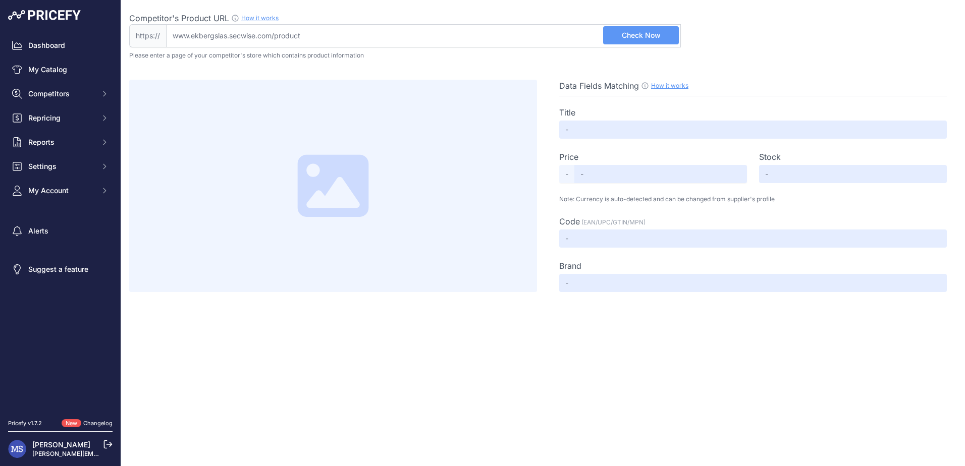
drag, startPoint x: 328, startPoint y: 36, endPoint x: 129, endPoint y: 43, distance: 199.4
click at [129, 43] on div "Competitor's Product URL How it works In order to create your competitor's extr…" at bounding box center [542, 146] width 843 height 292
paste input "[URL][DOMAIN_NAME]"
type input "[DOMAIN_NAME][URL]"
click at [655, 38] on span "Check Now" at bounding box center [641, 35] width 39 height 10
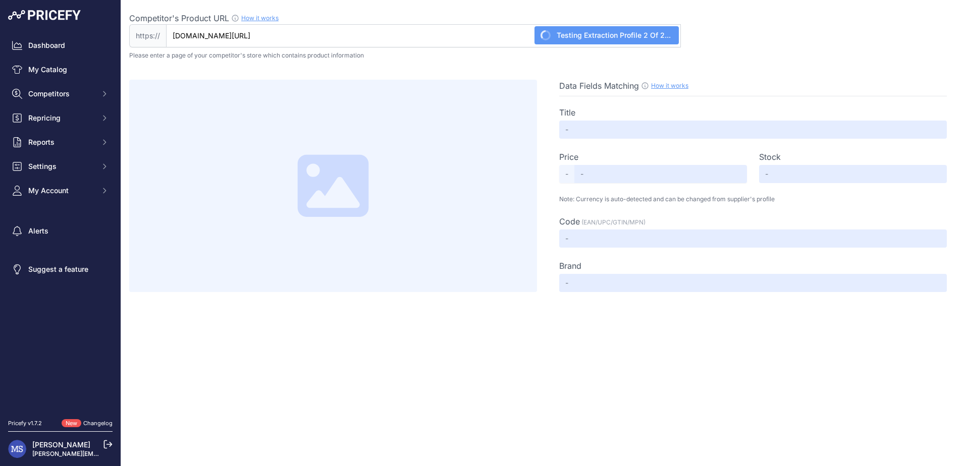
type input "Dörrstängare DC300 komplett silver L190-arm, Ekbergs Låsservice Eftr. AB"
type input "Not Found"
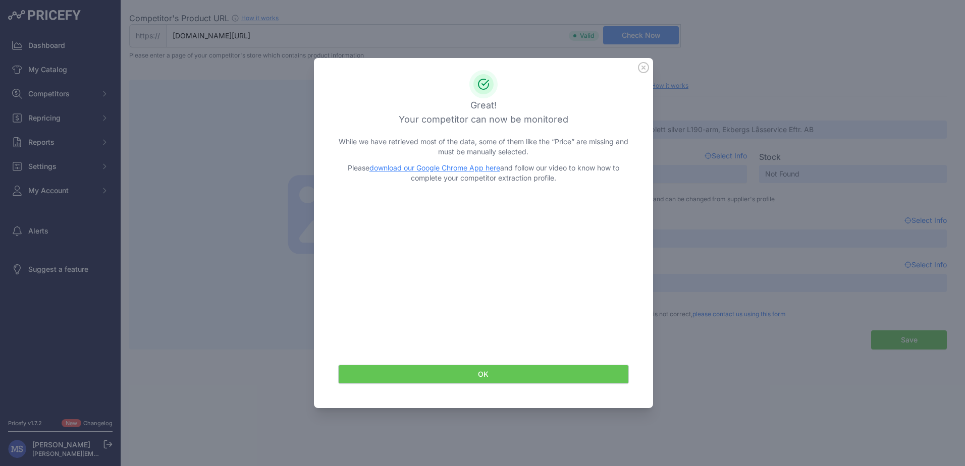
click at [498, 373] on button "OK" at bounding box center [483, 374] width 291 height 19
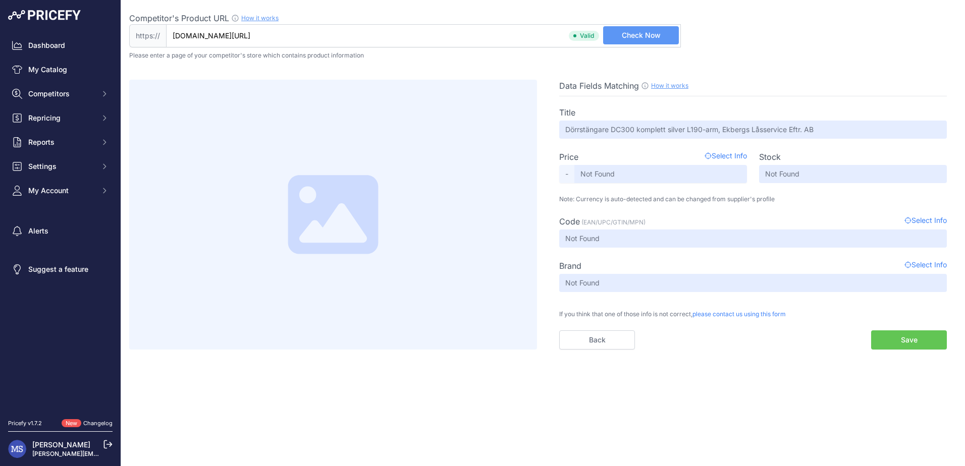
click at [909, 341] on button "Save" at bounding box center [909, 339] width 76 height 19
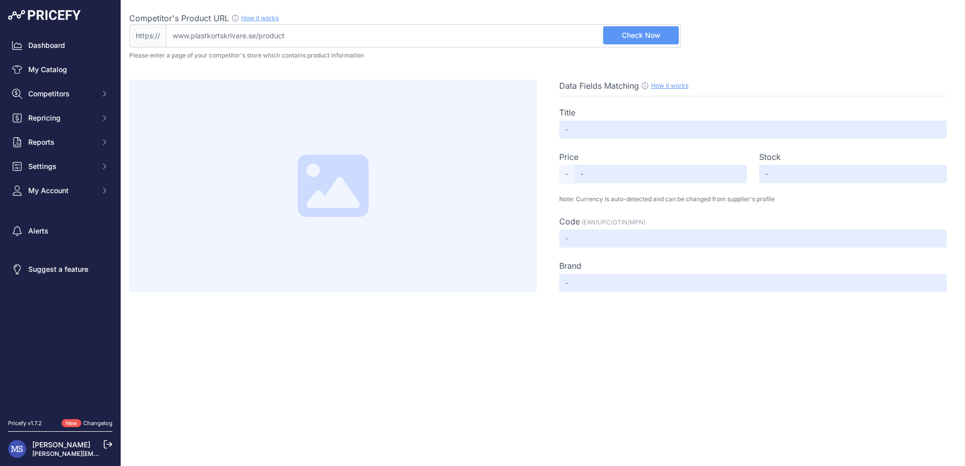
click at [314, 30] on input "Competitor's Product URL How it works In order to create your competitor's extr…" at bounding box center [423, 35] width 515 height 23
paste input "[URL][DOMAIN_NAME]"
type input "plastkortskrivare.se/produkt/zebra-card-zxp-series-7/"
click at [644, 36] on span "Check Now" at bounding box center [641, 35] width 39 height 10
type input "Not Found"
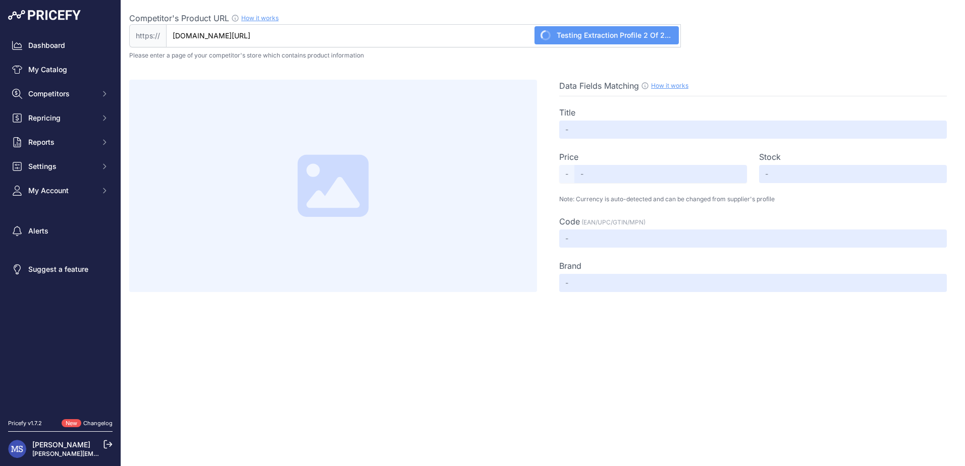
type input "Not Found"
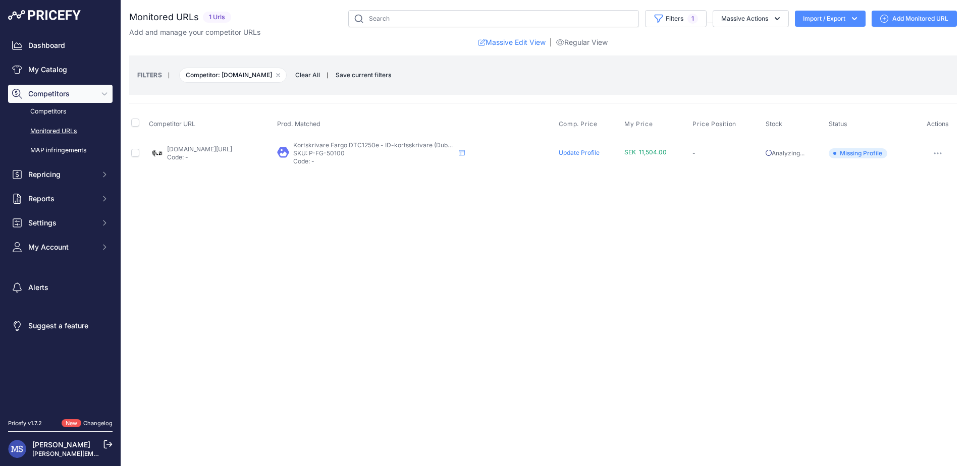
click at [867, 154] on span "Missing Profile" at bounding box center [857, 153] width 59 height 10
click at [65, 94] on span "Competitors" at bounding box center [61, 94] width 66 height 10
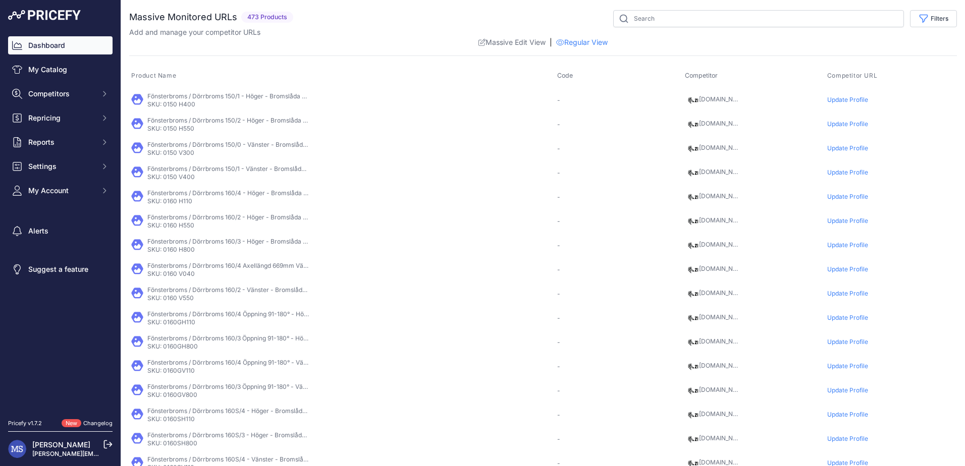
click at [53, 43] on link "Dashboard" at bounding box center [60, 45] width 104 height 18
